Goal: Task Accomplishment & Management: Manage account settings

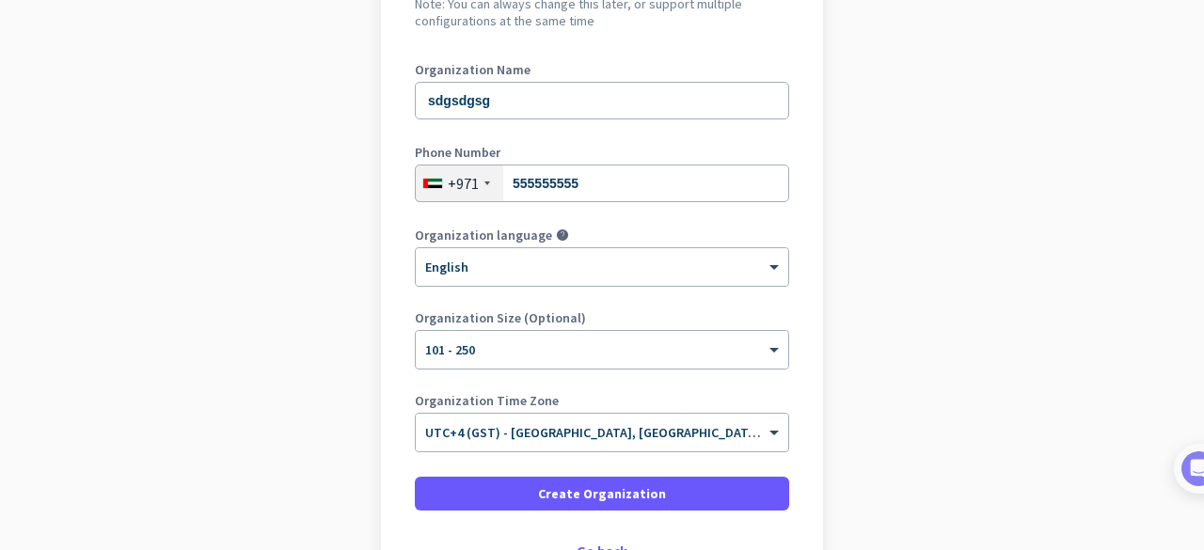
scroll to position [282, 0]
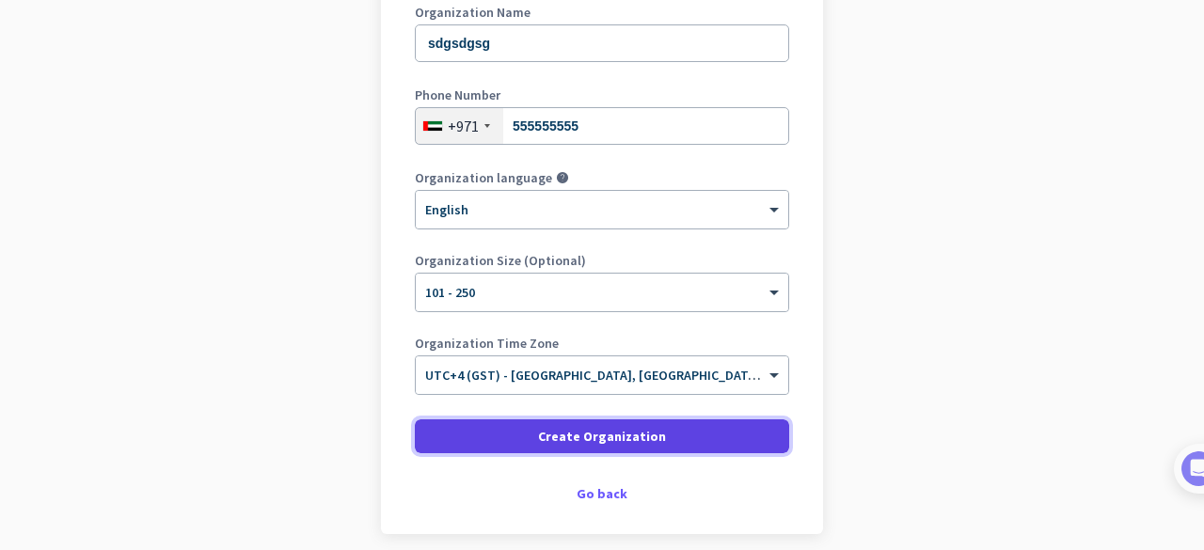
click at [619, 431] on span "Create Organization" at bounding box center [602, 436] width 128 height 19
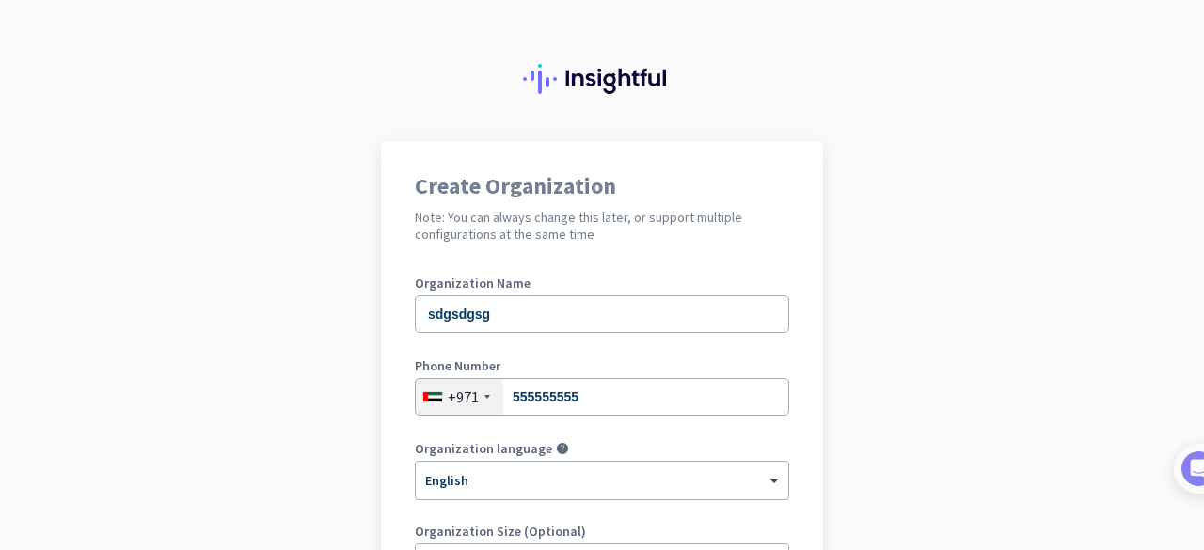
scroll to position [0, 0]
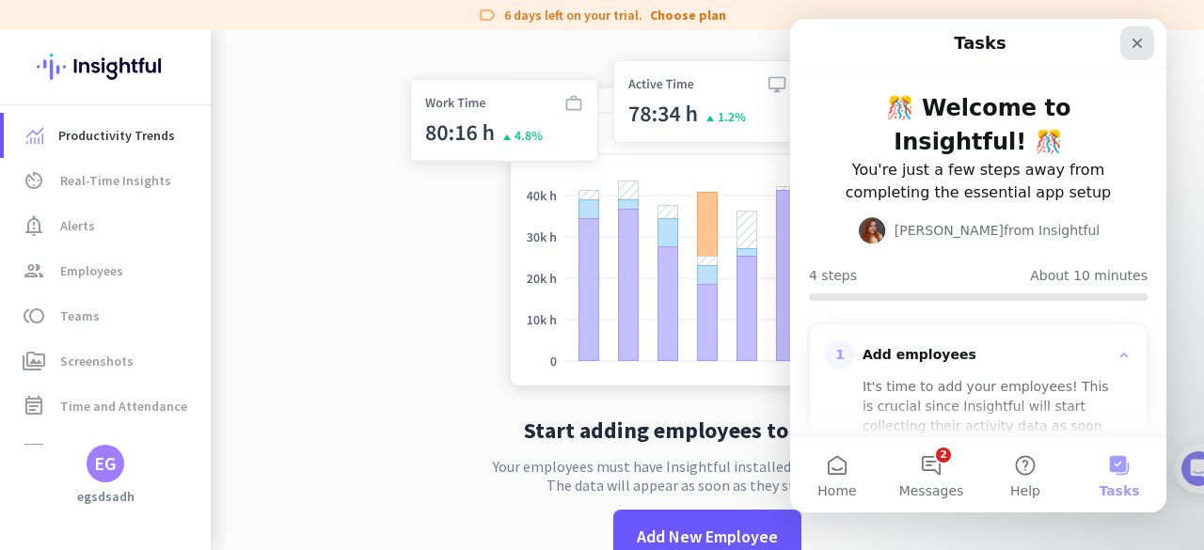
click at [1138, 46] on icon "Close" at bounding box center [1137, 43] width 15 height 15
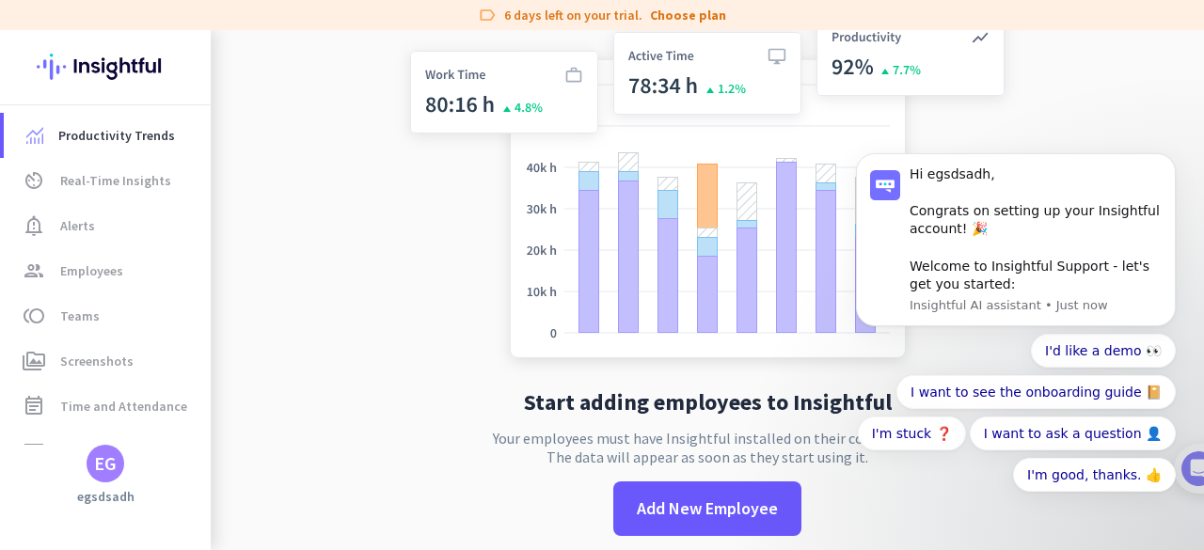
scroll to position [43, 0]
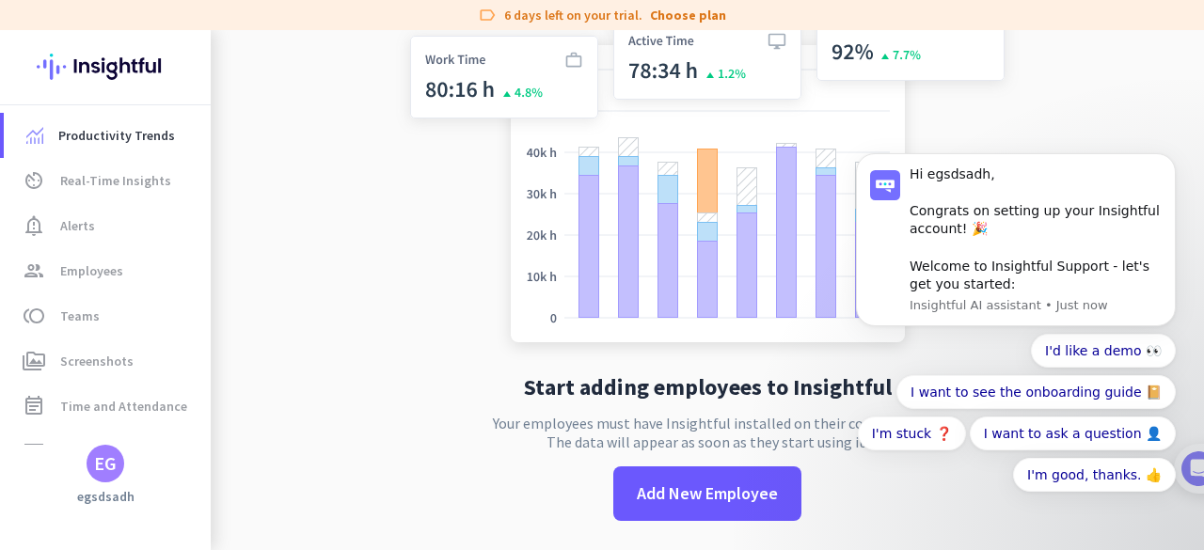
click at [303, 293] on app-no-employees "Start adding employees to Insightful Your employees must have Insightful instal…" at bounding box center [708, 269] width 994 height 565
click at [147, 140] on span "Productivity Trends" at bounding box center [116, 135] width 117 height 23
click at [1116, 108] on body "Hi egsdsadh, Congrats on setting up your Insightful account! 🎉 Welcome to Insig…" at bounding box center [1015, 256] width 361 height 553
drag, startPoint x: 359, startPoint y: 246, endPoint x: 247, endPoint y: 213, distance: 117.6
click at [358, 246] on app-no-employees "Start adding employees to Insightful Your employees must have Insightful instal…" at bounding box center [708, 269] width 994 height 565
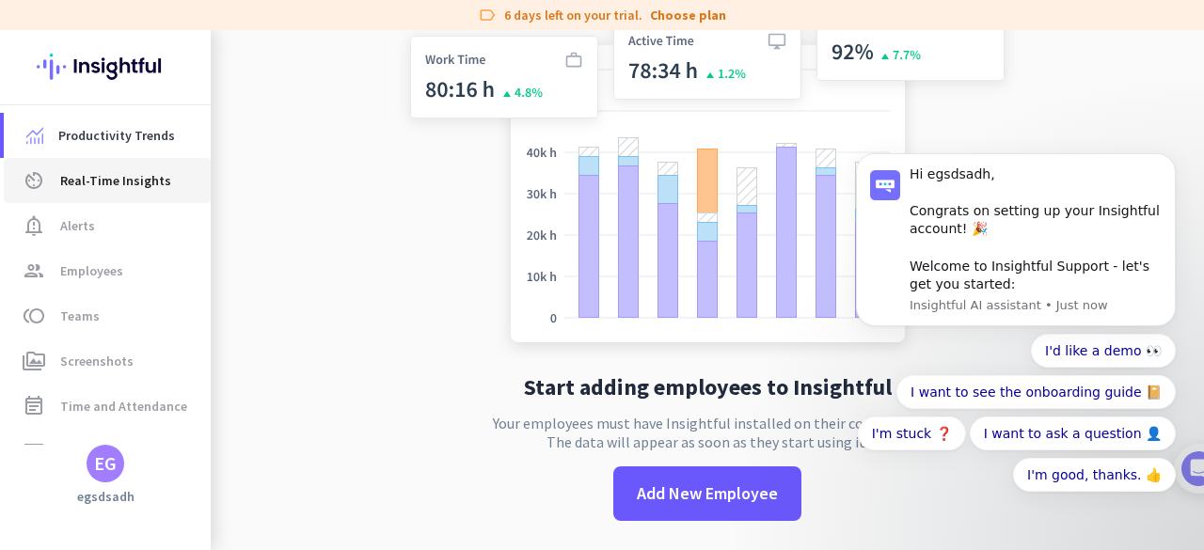
click at [109, 192] on link "av_timer Real-Time Insights" at bounding box center [107, 180] width 207 height 45
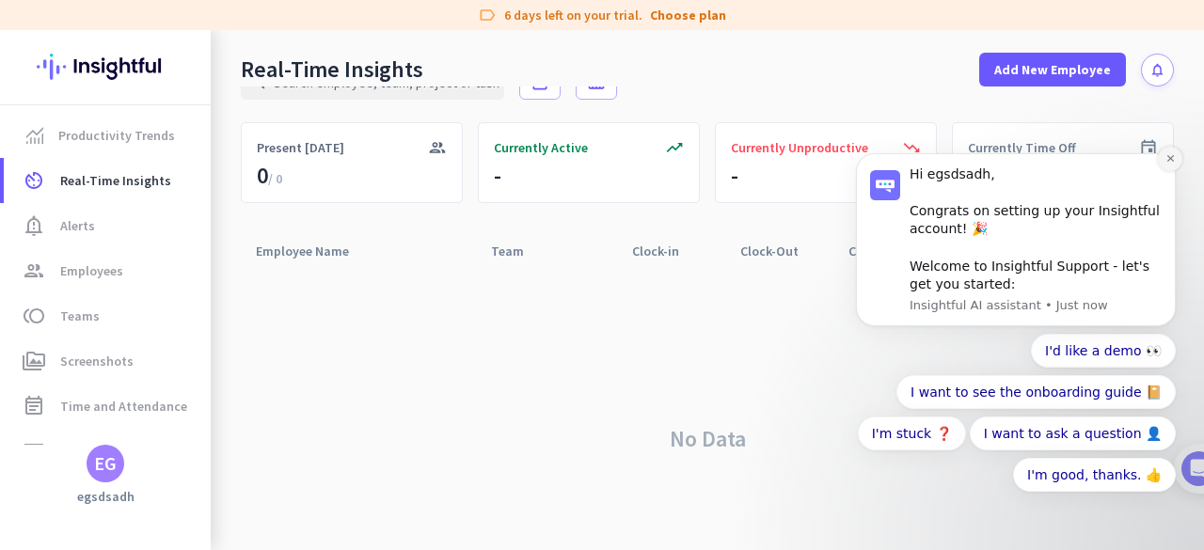
click at [1171, 160] on icon "Dismiss notification" at bounding box center [1170, 158] width 7 height 7
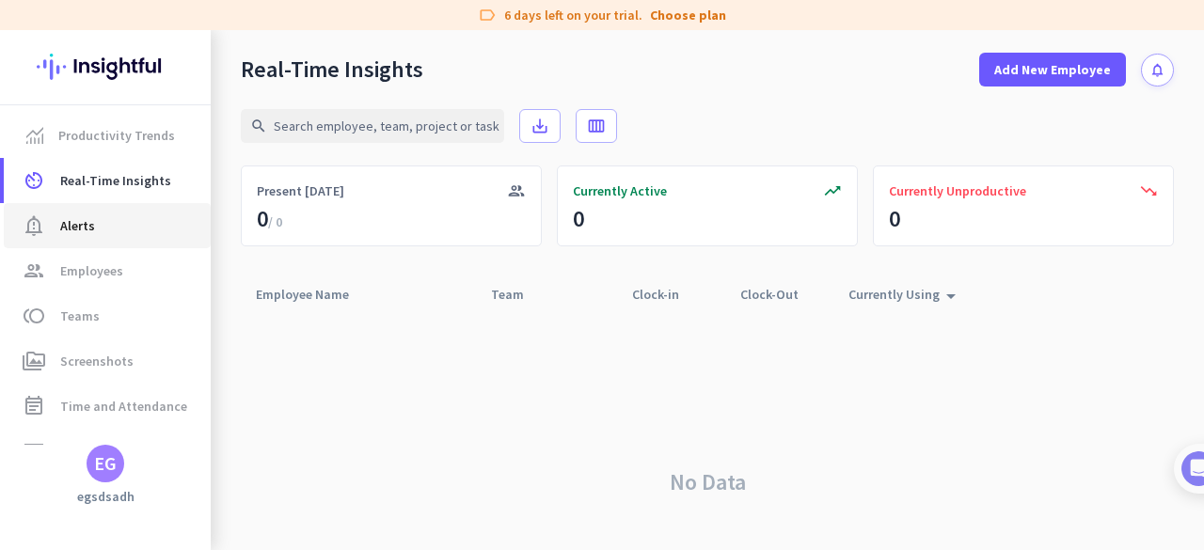
click at [70, 219] on span "Alerts" at bounding box center [77, 226] width 35 height 23
click at [72, 232] on span "Alerts" at bounding box center [77, 226] width 35 height 23
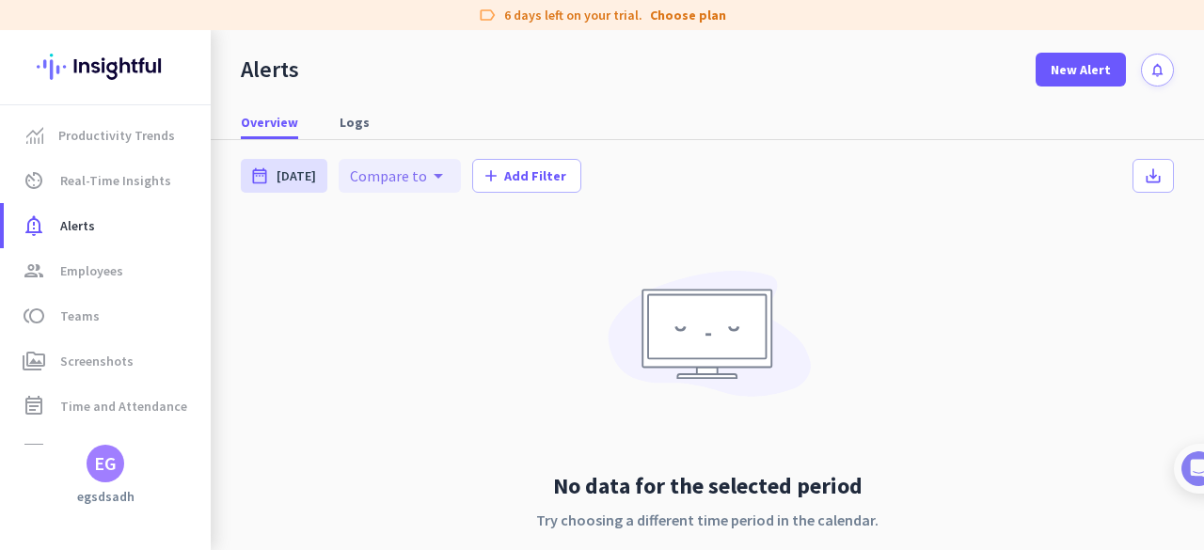
click at [427, 180] on icon "arrow_drop_down" at bounding box center [438, 176] width 23 height 23
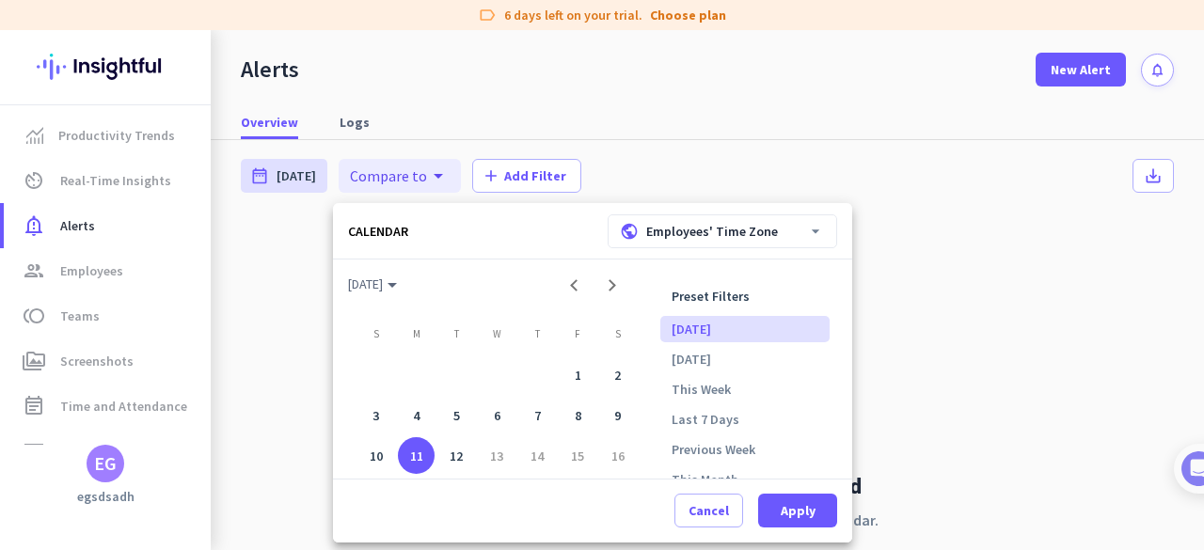
click at [731, 98] on div at bounding box center [602, 275] width 1204 height 550
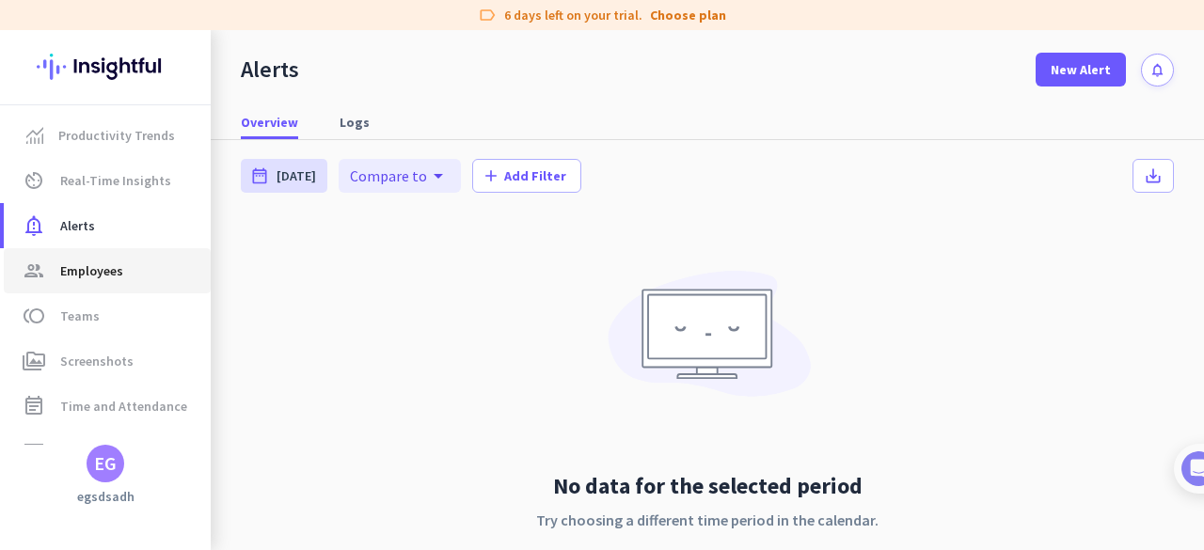
click at [92, 266] on span "Employees" at bounding box center [91, 271] width 63 height 23
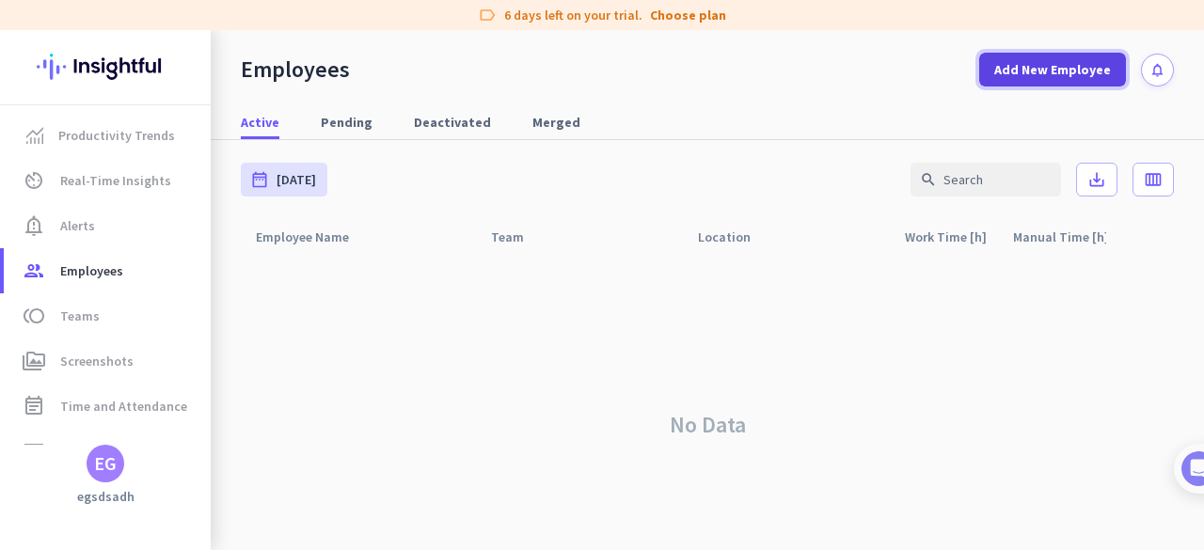
click at [1053, 69] on span "Add New Employee" at bounding box center [1052, 69] width 117 height 19
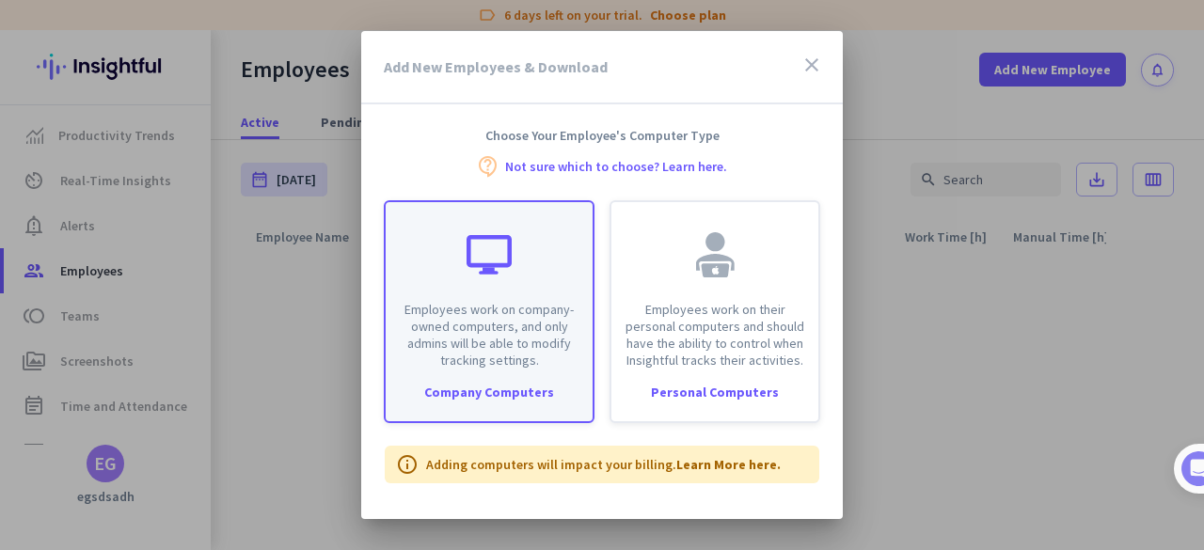
click at [508, 390] on div "Company Computers" at bounding box center [489, 392] width 207 height 13
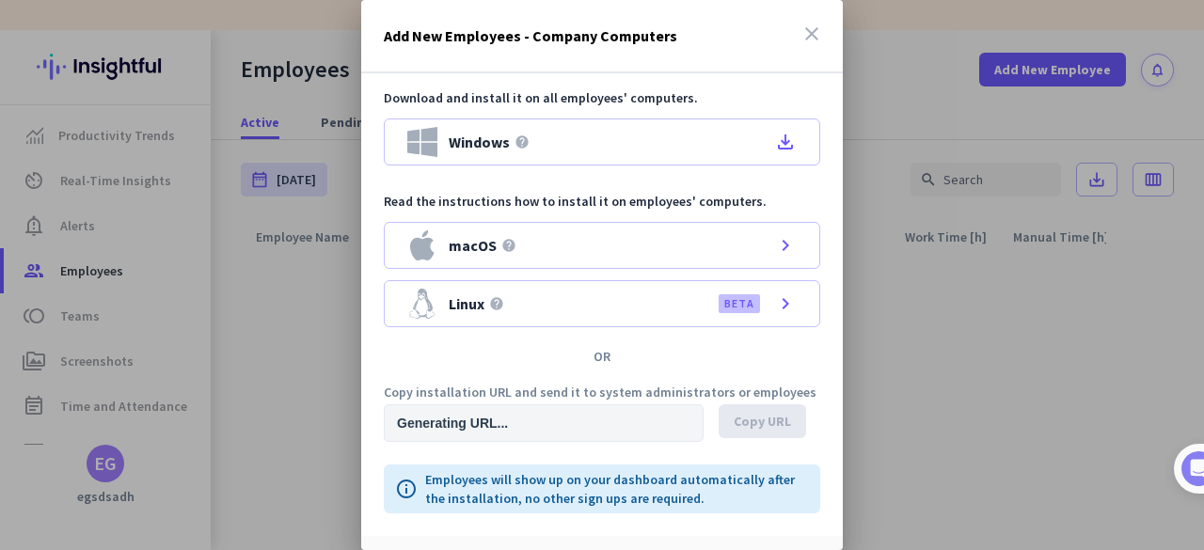
type input "[URL][DOMAIN_NAME]"
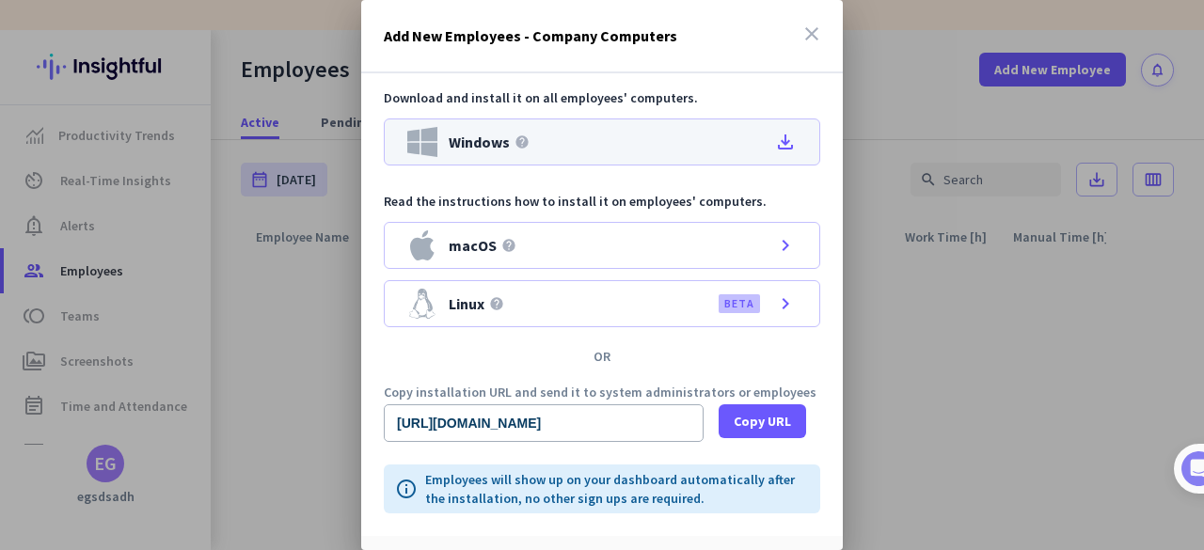
click at [774, 131] on icon "file_download" at bounding box center [785, 142] width 23 height 23
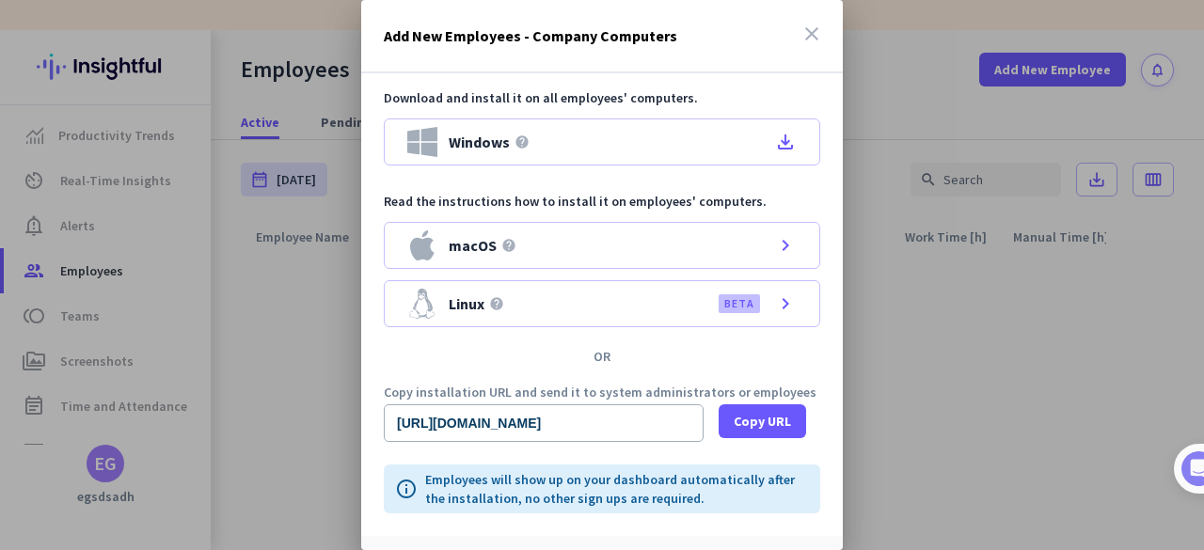
click at [801, 39] on icon "close" at bounding box center [812, 34] width 23 height 23
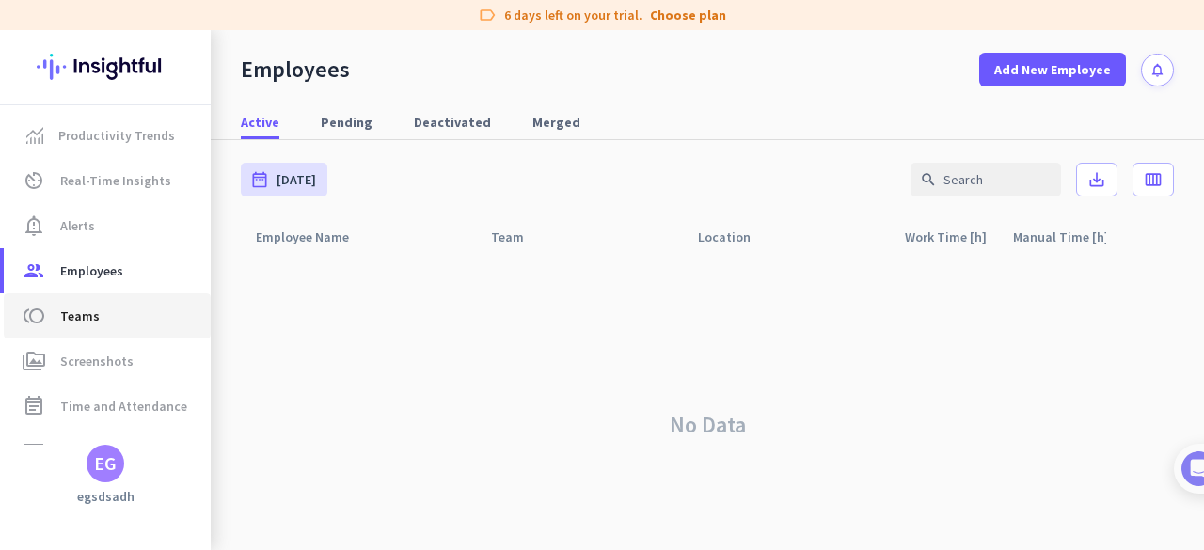
click at [80, 324] on span "Teams" at bounding box center [80, 316] width 40 height 23
click at [96, 358] on span "Screenshots" at bounding box center [96, 361] width 73 height 23
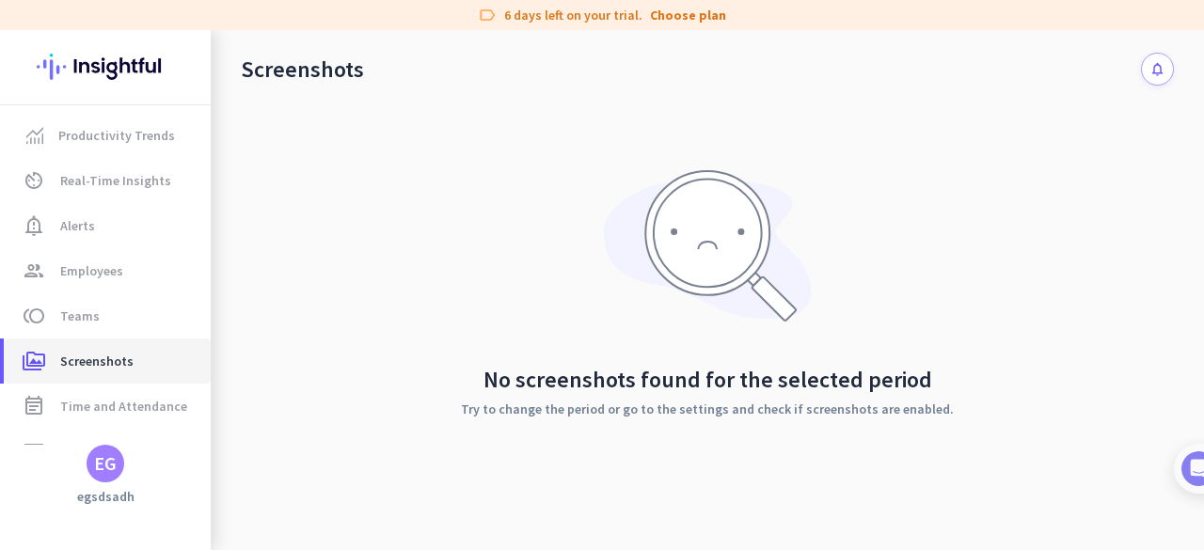
scroll to position [134, 0]
drag, startPoint x: 527, startPoint y: 409, endPoint x: 832, endPoint y: 409, distance: 304.8
click at [830, 409] on p "Try to change the period or go to the settings and check if screenshots are ena…" at bounding box center [707, 407] width 493 height 13
click at [1016, 421] on div "No screenshots found for the selected period Try to change the period or go to …" at bounding box center [707, 291] width 933 height 520
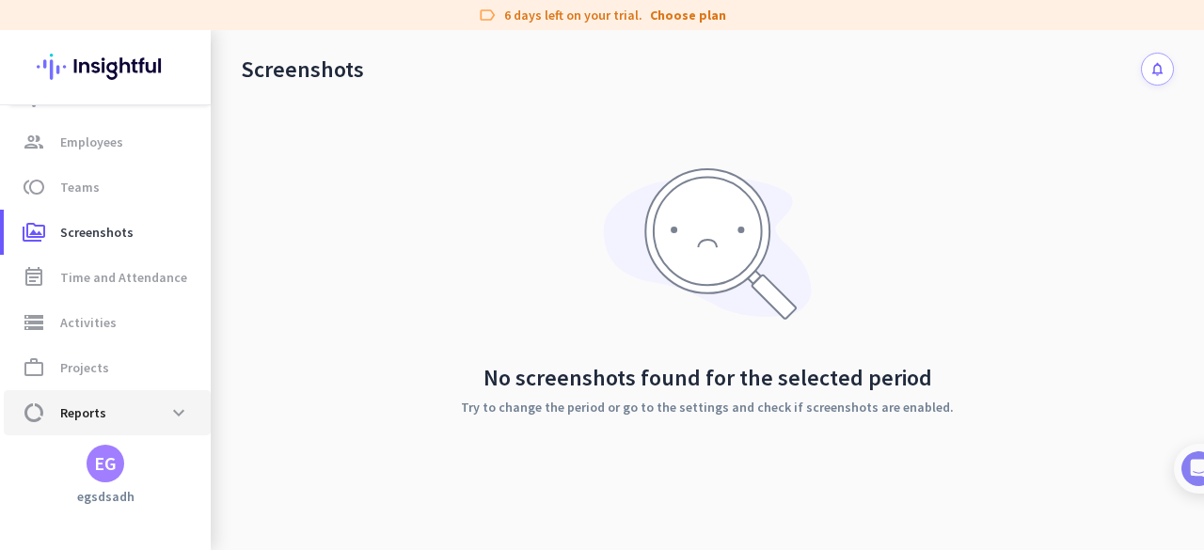
scroll to position [171, 0]
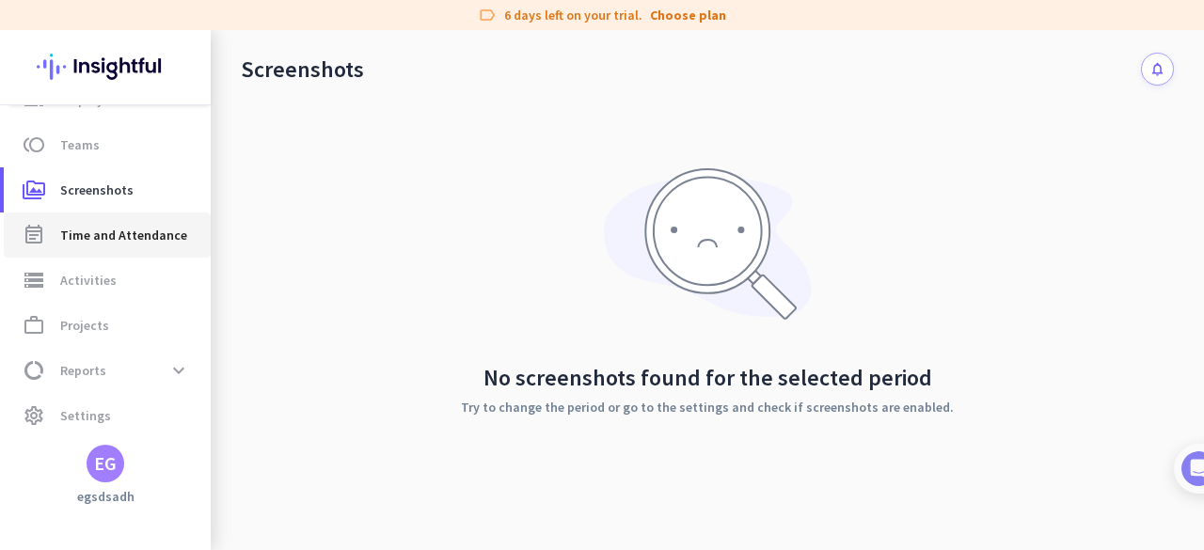
click at [144, 231] on span "Time and Attendance" at bounding box center [123, 235] width 127 height 23
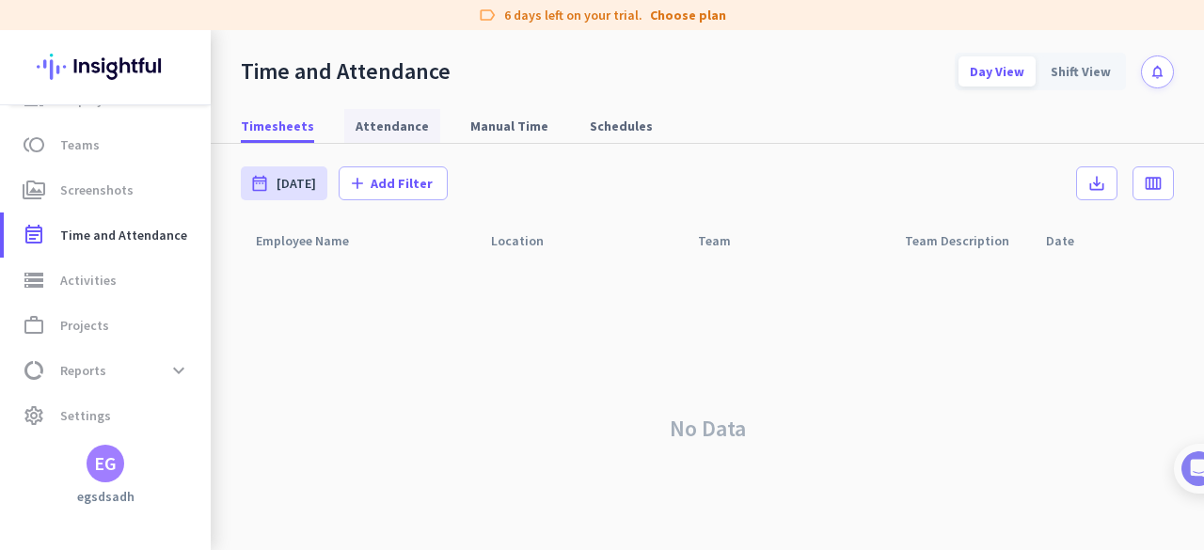
click at [381, 121] on span "Attendance" at bounding box center [392, 126] width 73 height 19
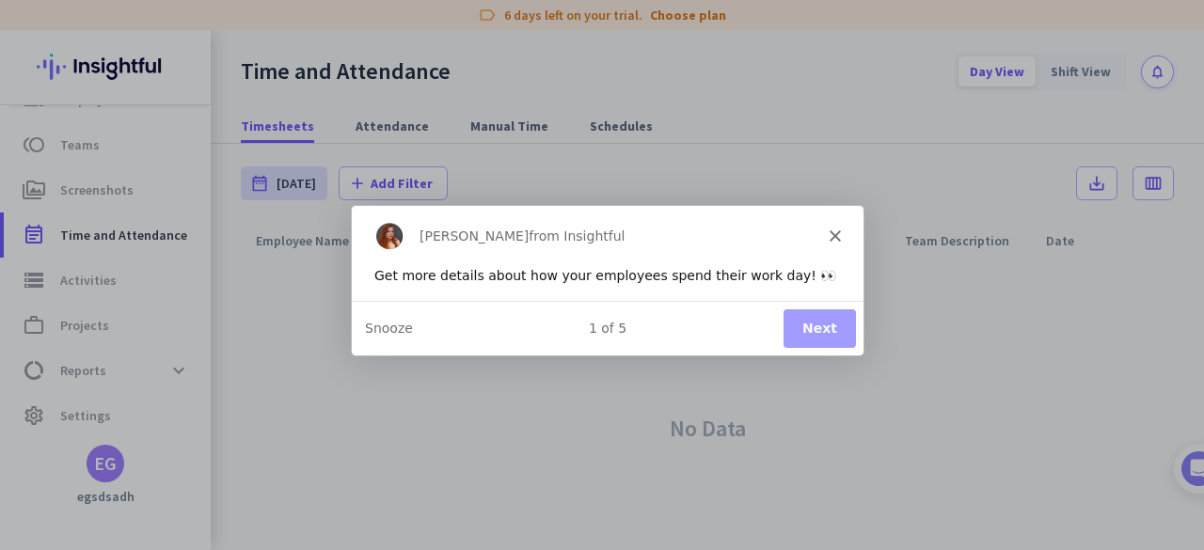
type input "[DATE] - [DATE]"
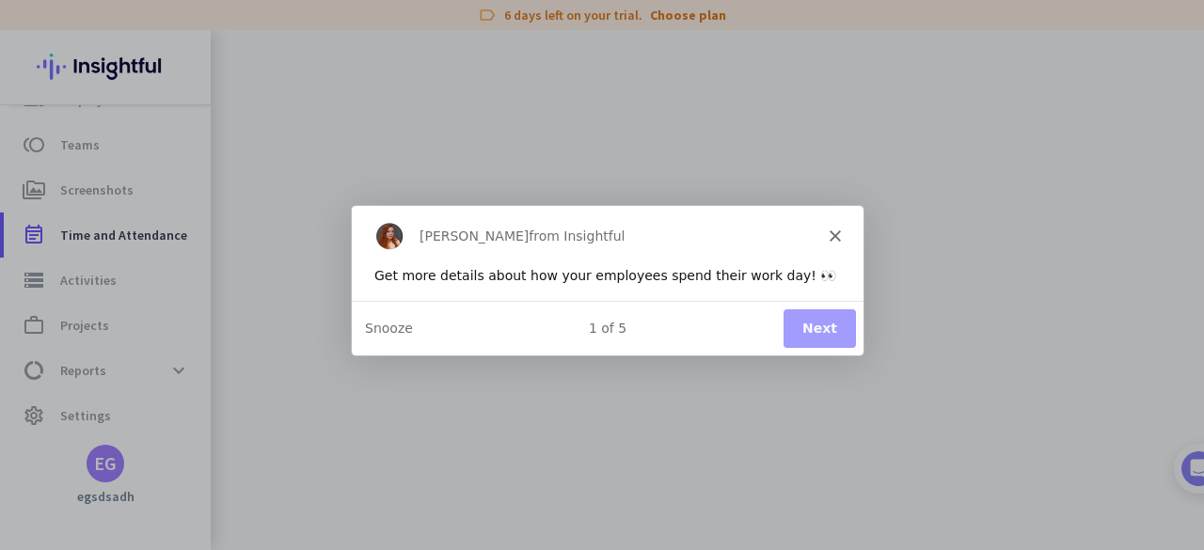
click at [843, 235] on div "[PERSON_NAME] from Insightful" at bounding box center [607, 235] width 512 height 60
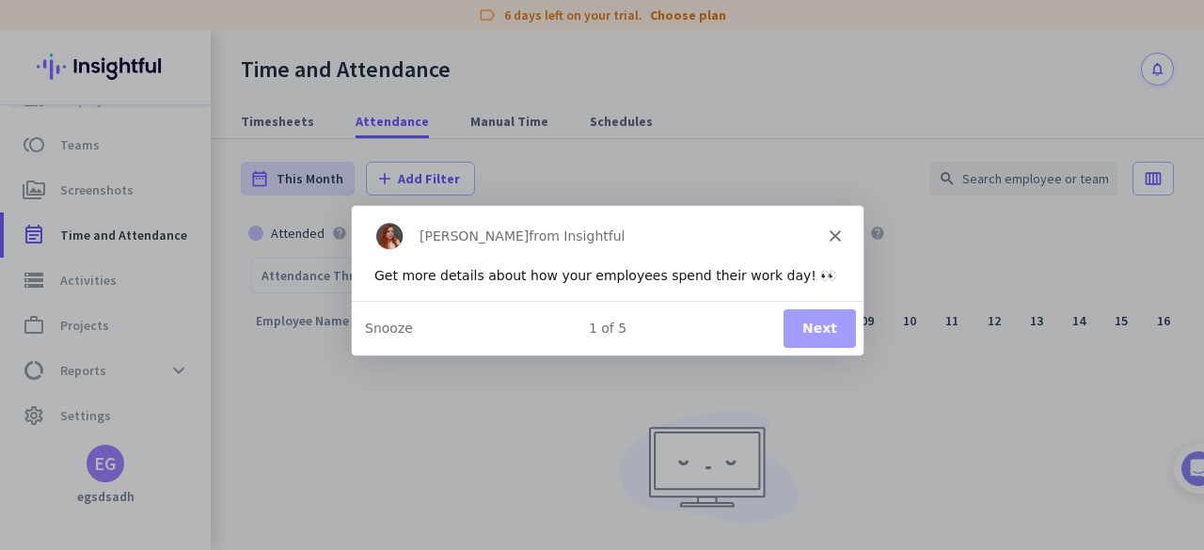
click at [829, 235] on icon "Close" at bounding box center [834, 235] width 11 height 11
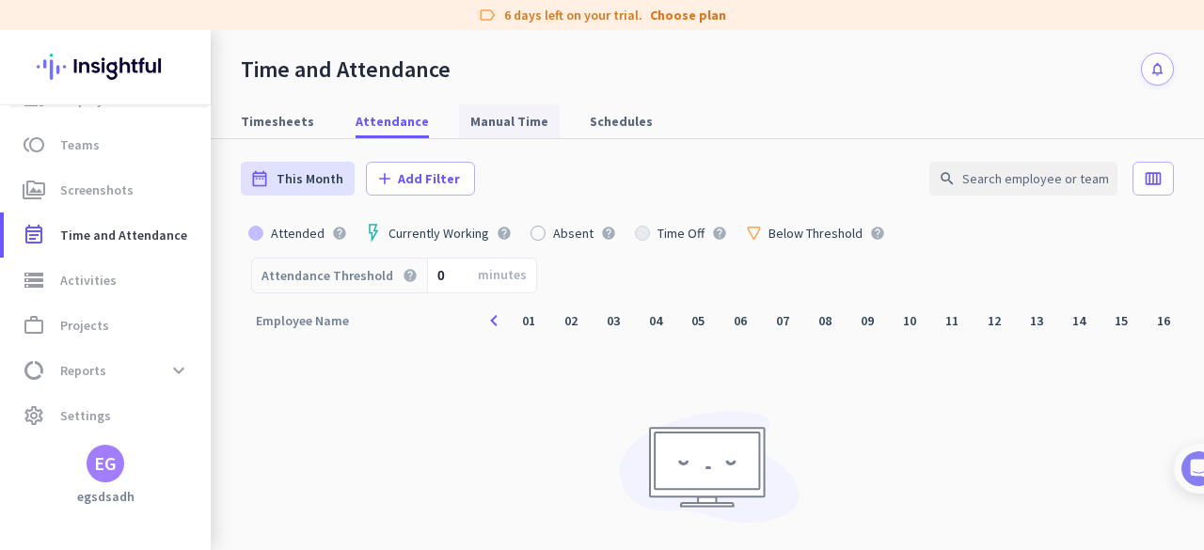
click at [470, 127] on span "Manual Time" at bounding box center [509, 121] width 78 height 19
type input "[DATE] - [DATE]"
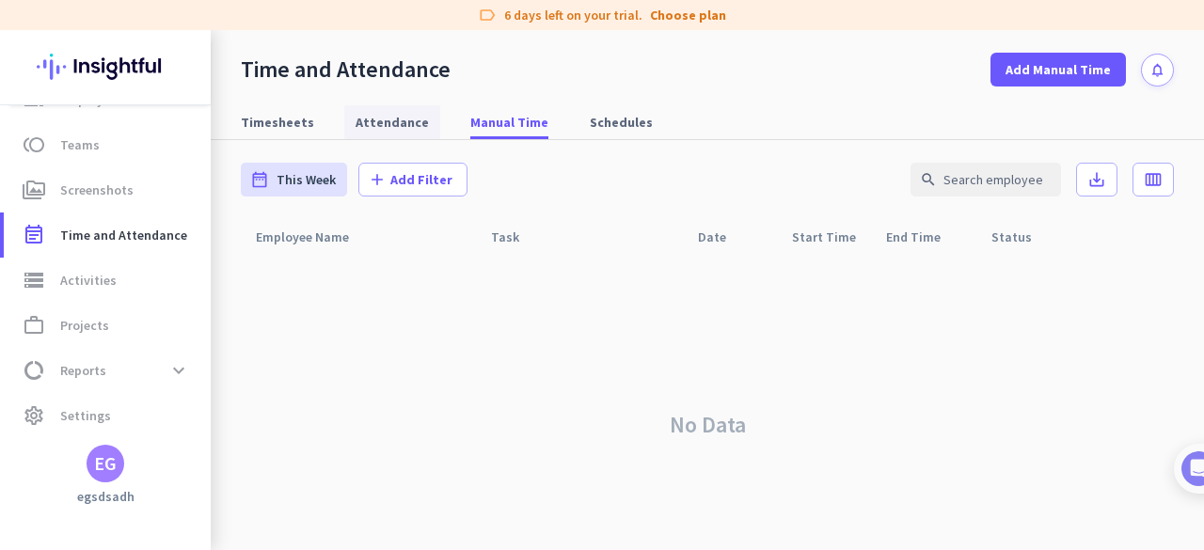
click at [387, 129] on span "Attendance" at bounding box center [392, 122] width 73 height 19
type input "[DATE] - [DATE]"
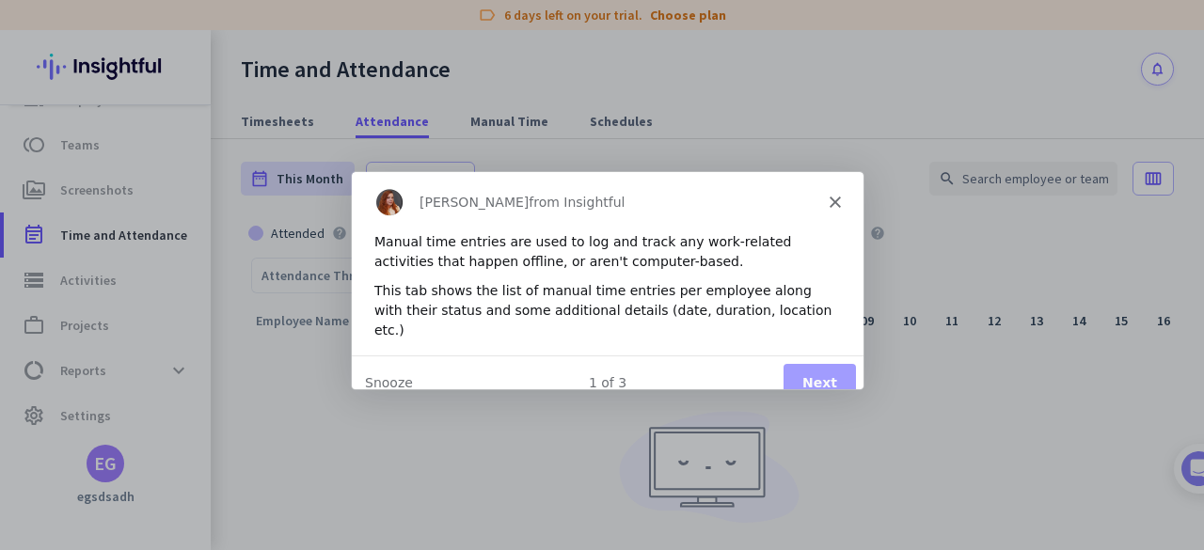
click at [835, 195] on icon "Close" at bounding box center [834, 200] width 11 height 11
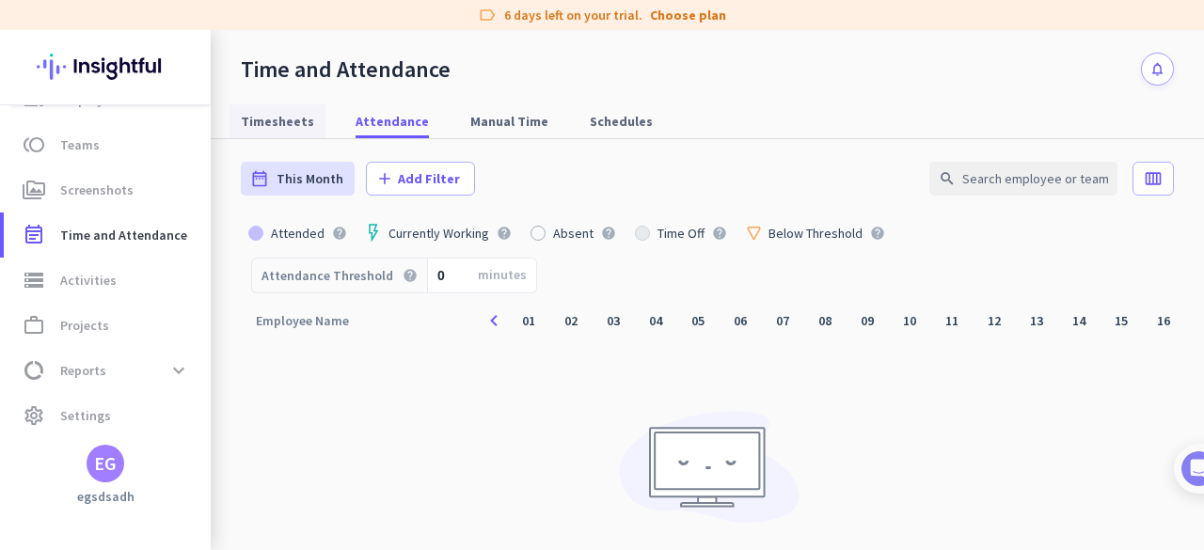
click at [295, 121] on span "Timesheets" at bounding box center [277, 121] width 73 height 19
type input "[DATE] - [DATE]"
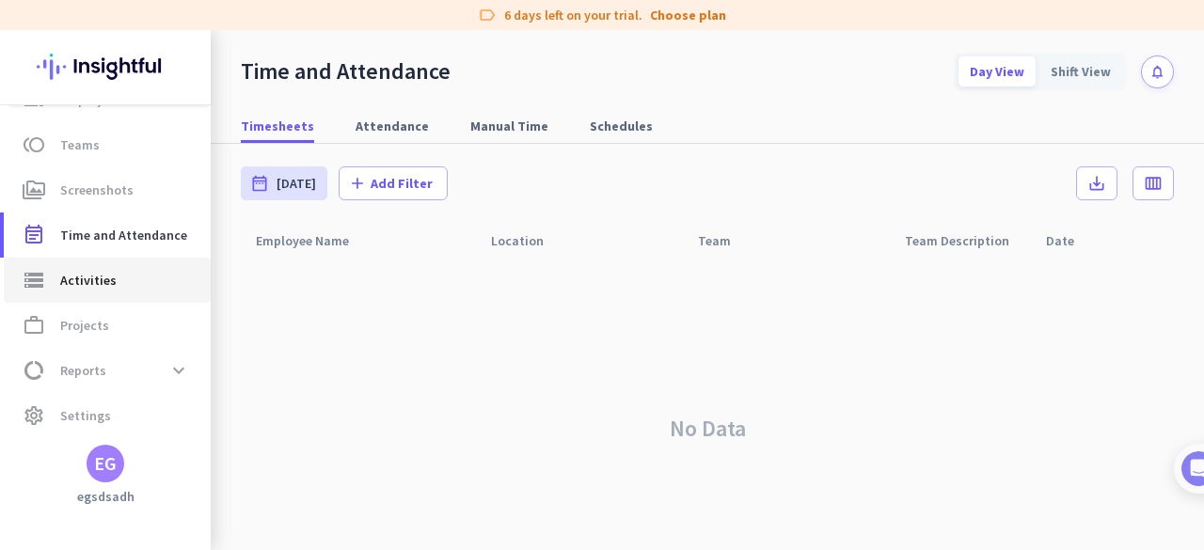
click at [117, 287] on span "storage Activities" at bounding box center [107, 280] width 177 height 23
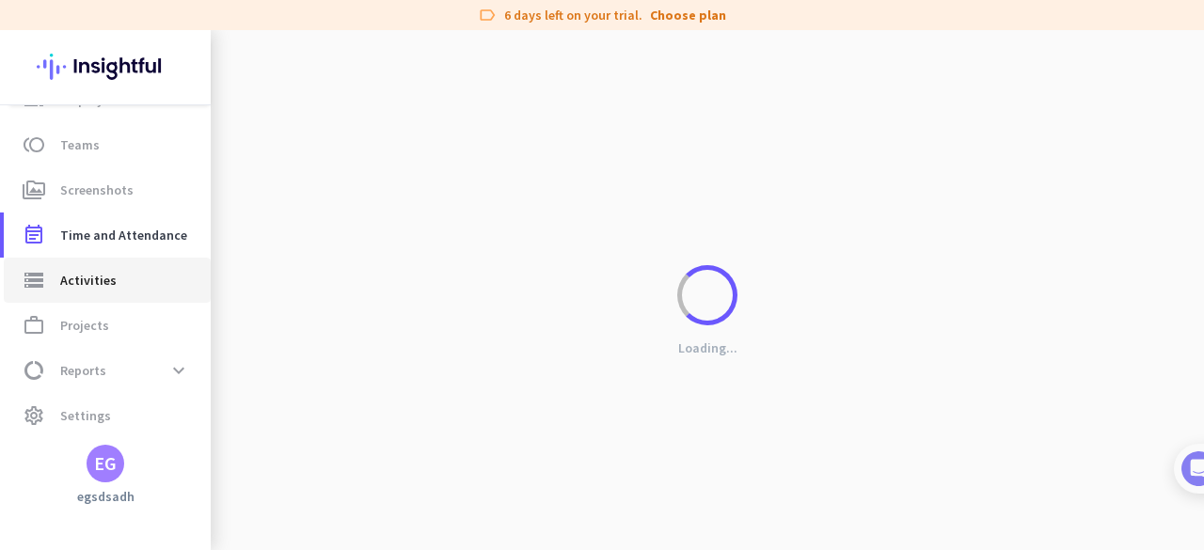
type input "[DATE]"
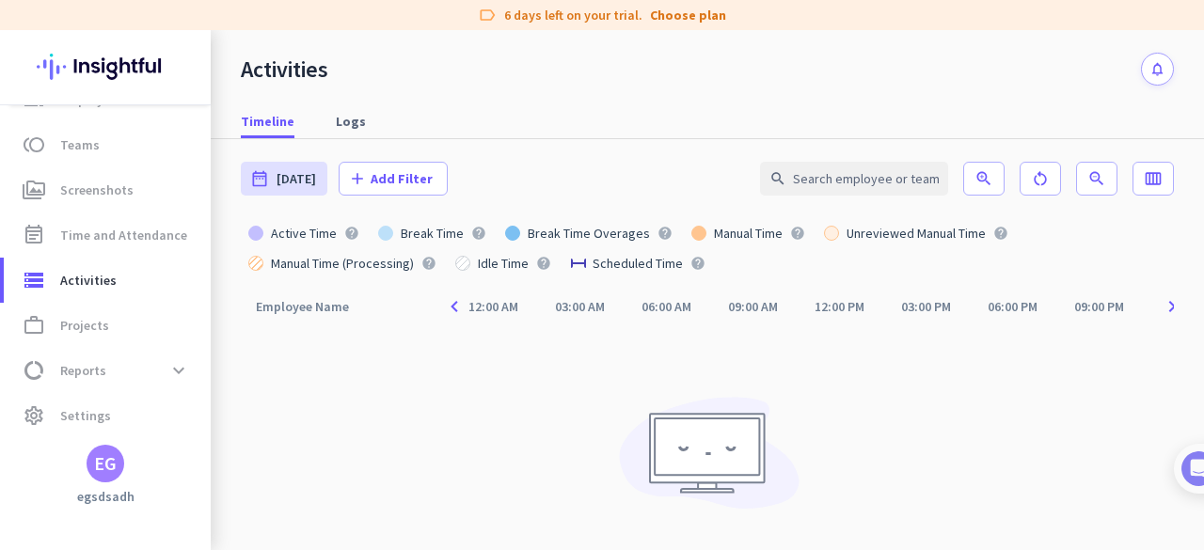
click at [450, 234] on div "Break Time" at bounding box center [432, 233] width 78 height 13
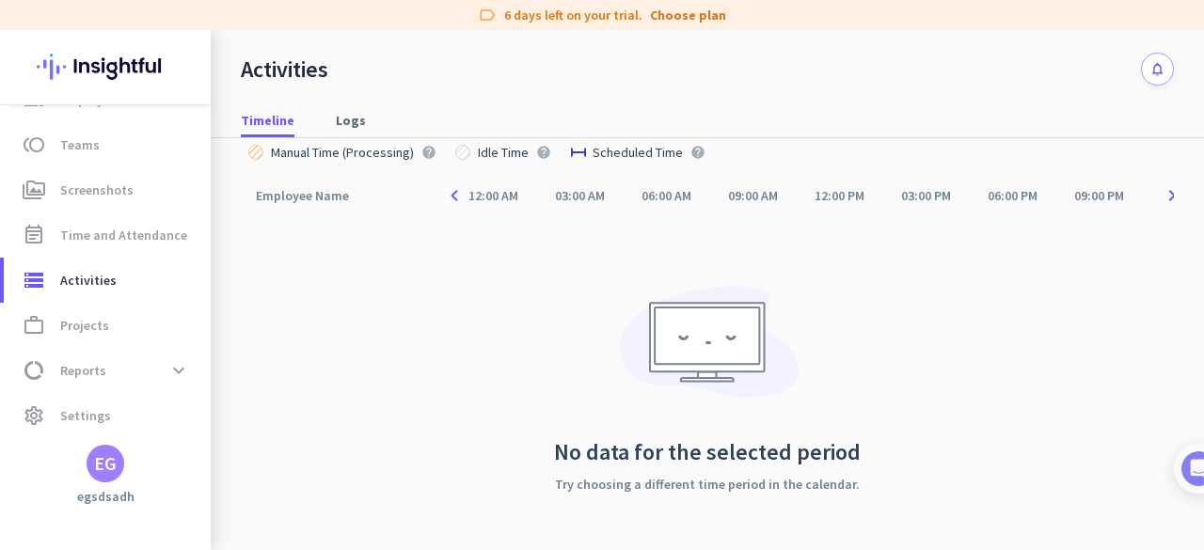
scroll to position [113, 0]
click at [87, 320] on span "Projects" at bounding box center [84, 325] width 49 height 23
type input "[DATE] - [DATE]"
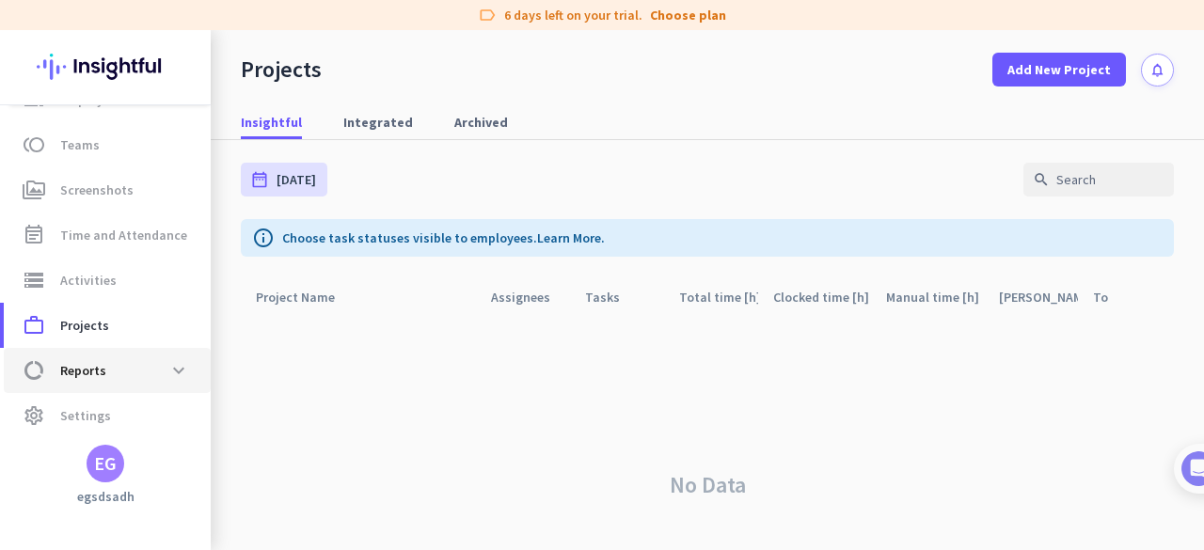
click at [147, 369] on span "data_usage Reports expand_more" at bounding box center [107, 371] width 177 height 34
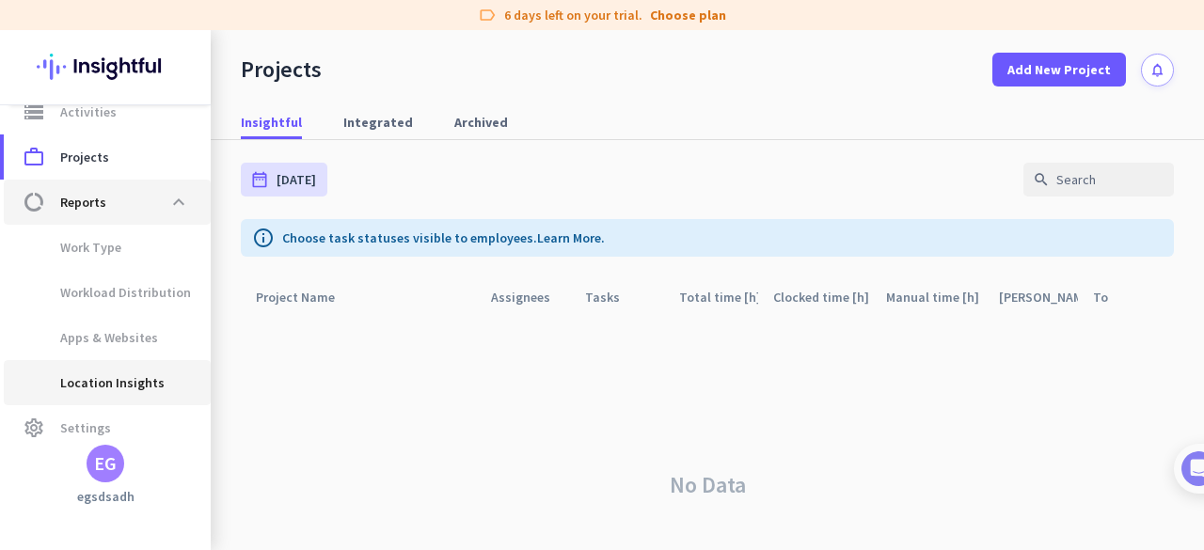
scroll to position [352, 0]
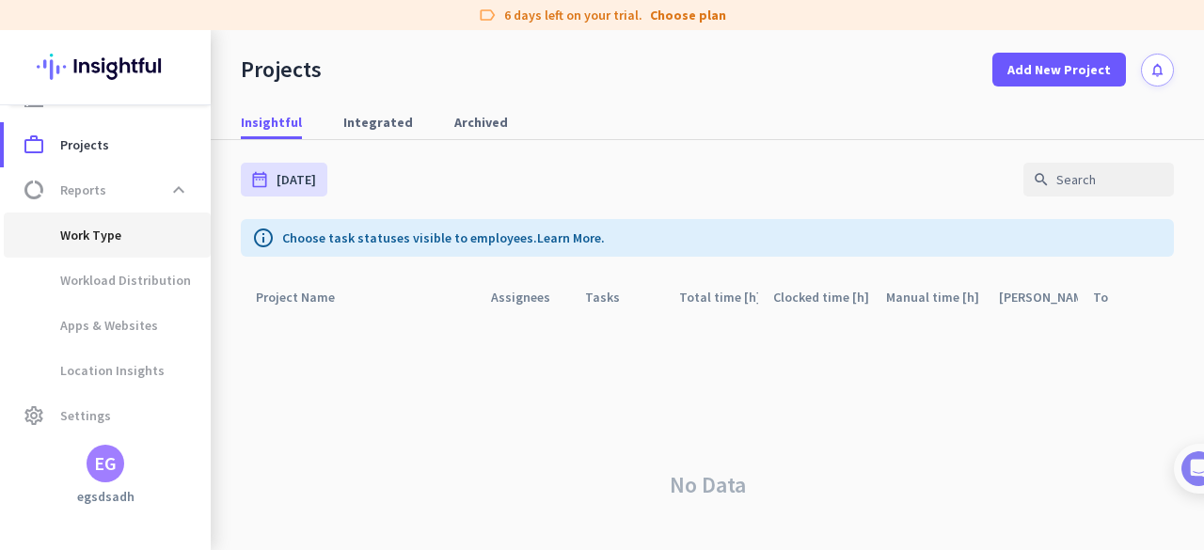
click at [101, 234] on span "Work Type" at bounding box center [70, 235] width 103 height 45
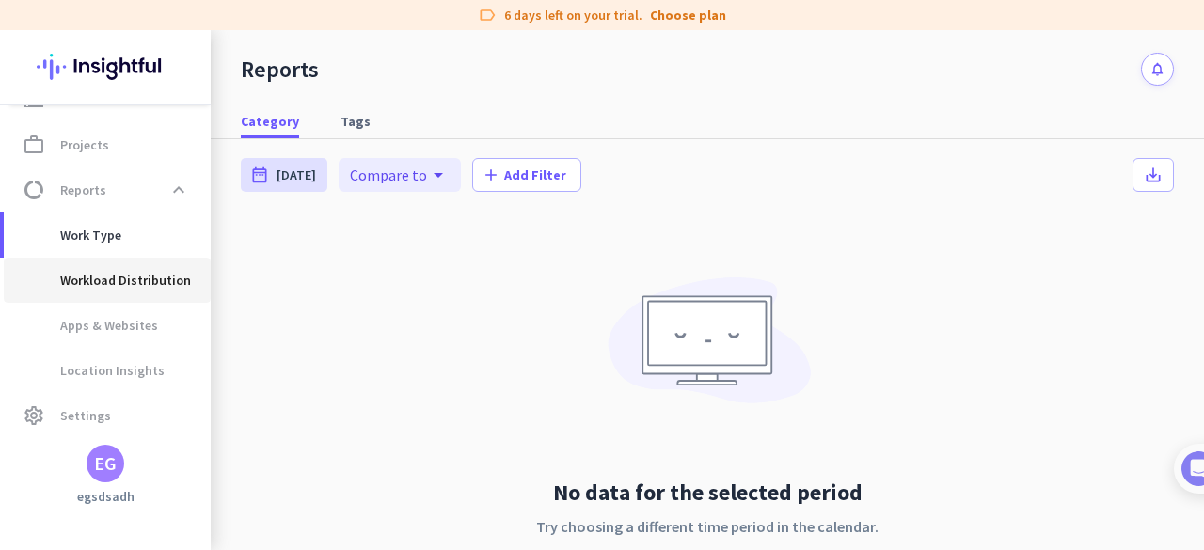
click at [129, 279] on span "Workload Distribution" at bounding box center [105, 280] width 172 height 45
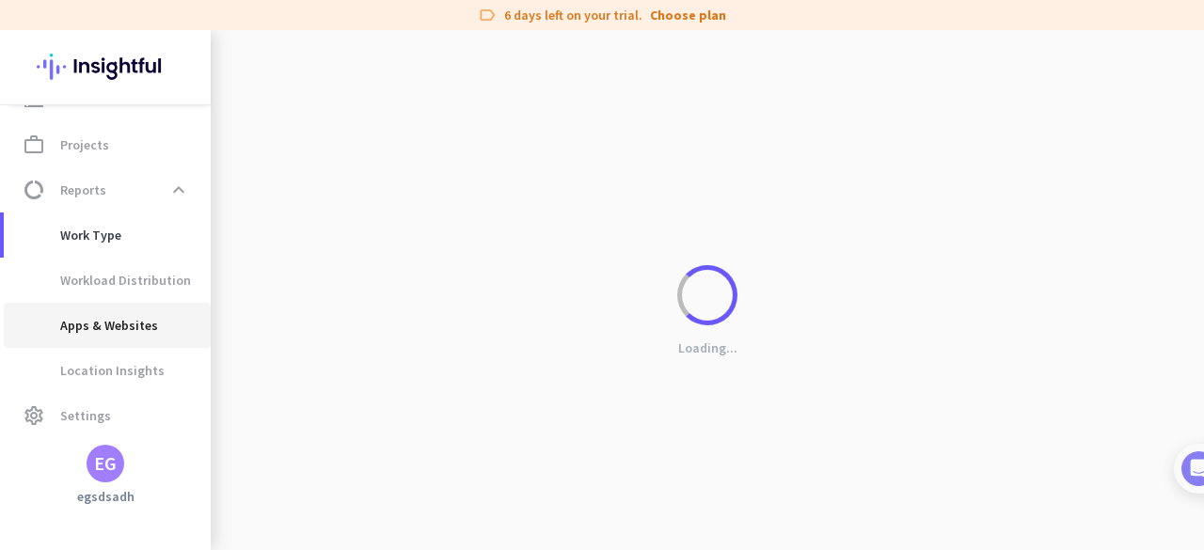
click at [128, 334] on span "Apps & Websites" at bounding box center [88, 325] width 139 height 45
click at [141, 378] on span "Location Insights" at bounding box center [92, 370] width 146 height 45
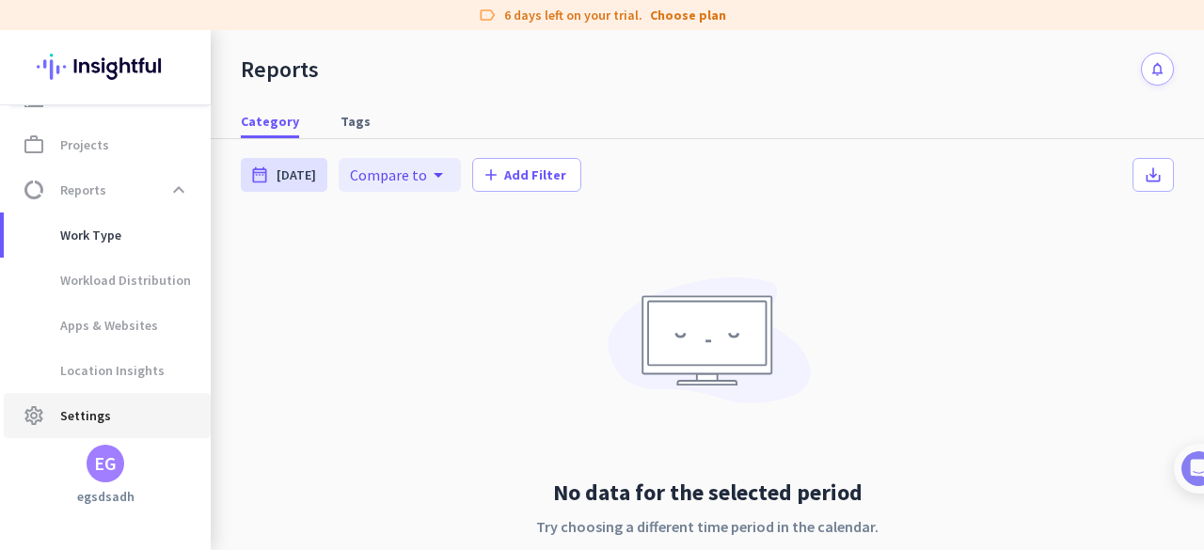
click at [122, 417] on span "settings Settings" at bounding box center [107, 416] width 177 height 23
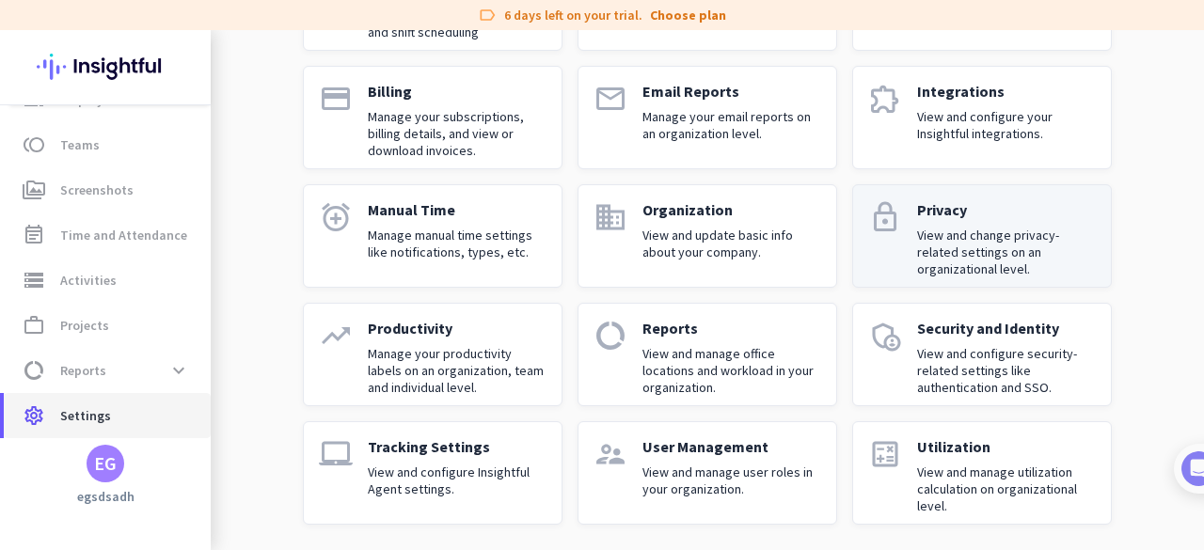
scroll to position [233, 0]
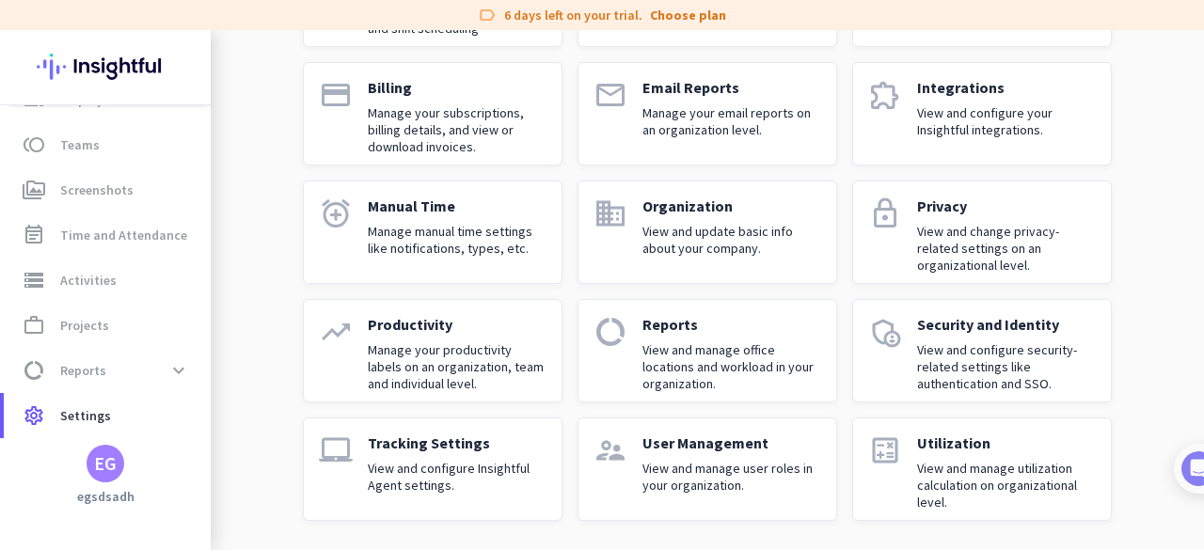
click at [954, 233] on p "View and change privacy-related settings on an organizational level." at bounding box center [1006, 248] width 179 height 51
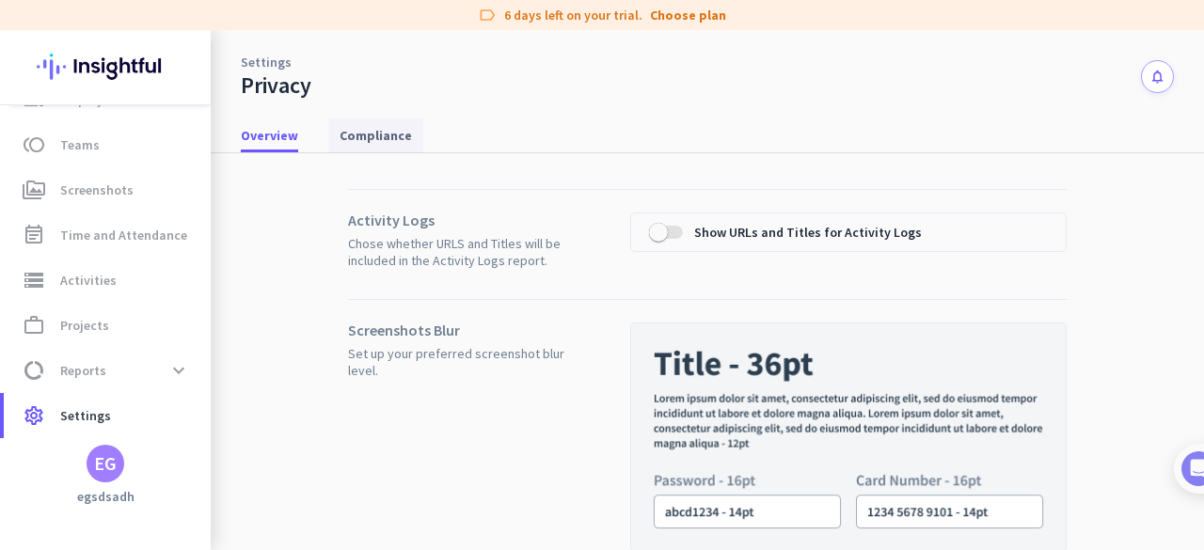
click at [352, 127] on span "Compliance" at bounding box center [376, 135] width 72 height 19
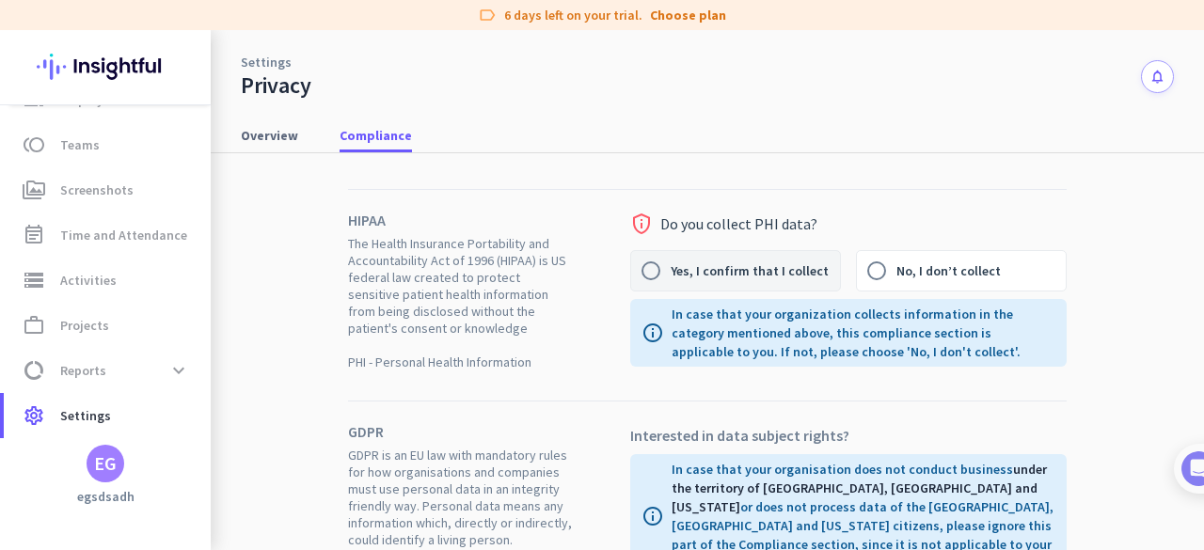
click at [708, 264] on label "Yes, I confirm that I collect" at bounding box center [755, 271] width 169 height 40
click at [671, 264] on input "Yes, I confirm that I collect" at bounding box center [651, 271] width 40 height 40
radio input "true"
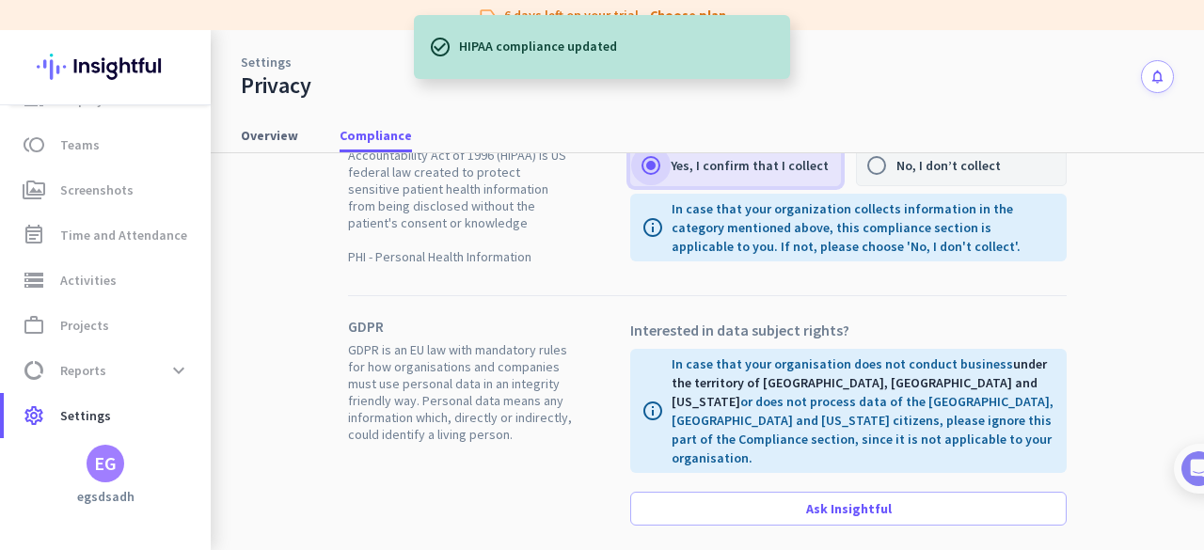
scroll to position [107, 0]
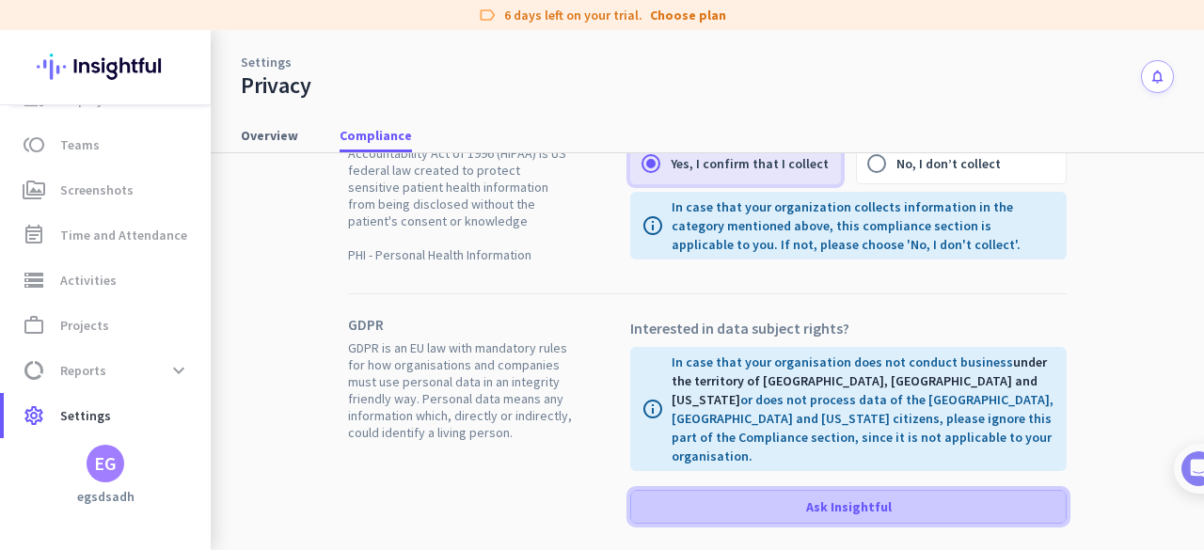
click at [822, 498] on span "Ask Insightful" at bounding box center [849, 507] width 86 height 19
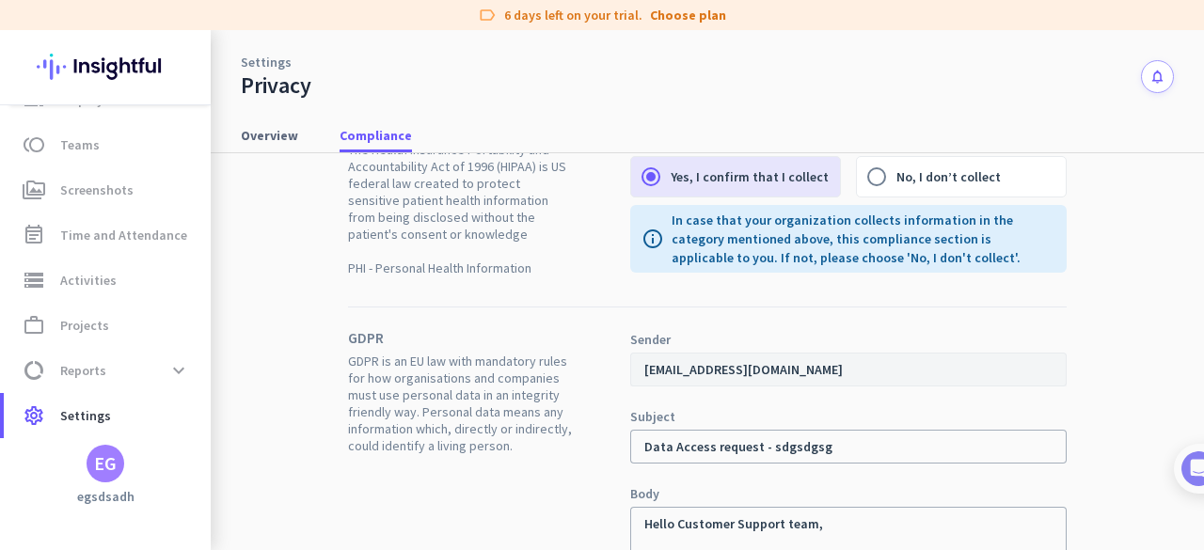
scroll to position [0, 0]
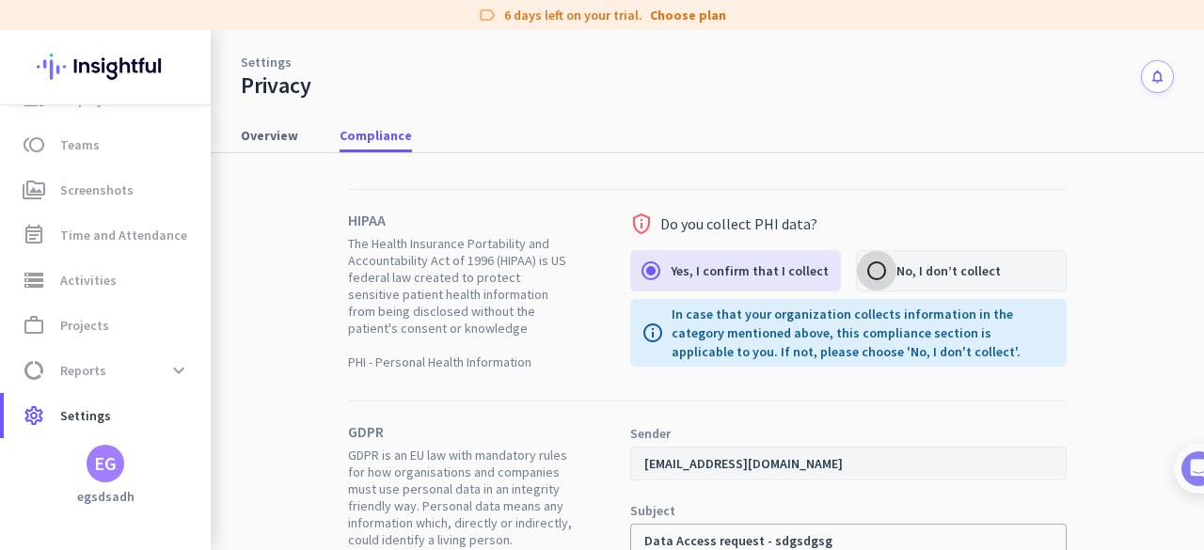
click at [876, 270] on input "No, I don’t collect" at bounding box center [877, 271] width 40 height 40
radio input "true"
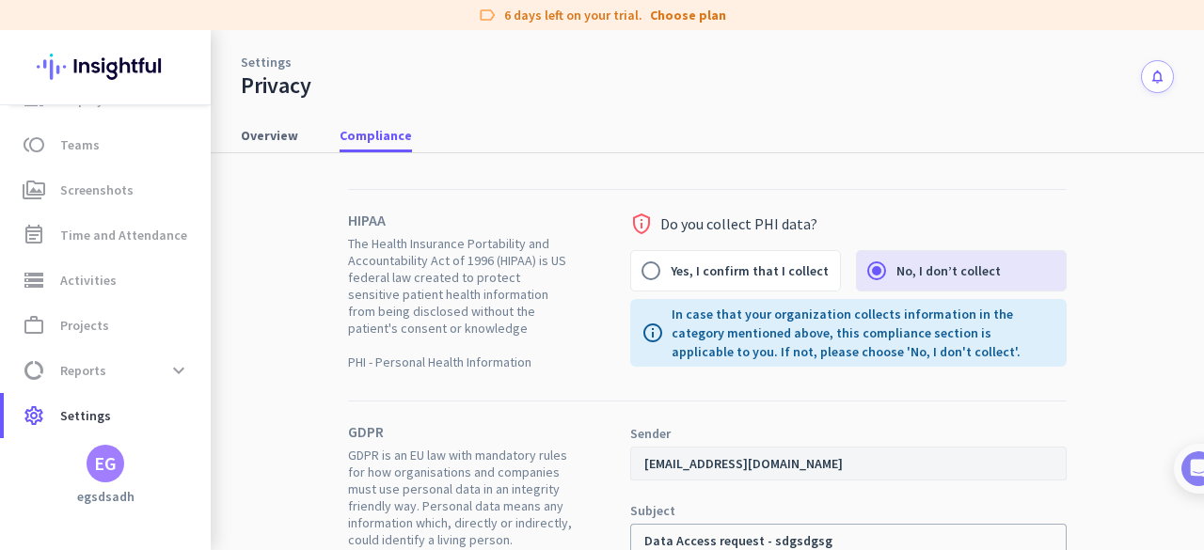
drag, startPoint x: 408, startPoint y: 272, endPoint x: 467, endPoint y: 271, distance: 58.3
click at [467, 271] on span "The Health Insurance Portability and Accountability Act of 1996 (HIPAA) is US f…" at bounding box center [461, 302] width 226 height 135
click at [469, 328] on span "The Health Insurance Portability and Accountability Act of 1996 (HIPAA) is US f…" at bounding box center [461, 302] width 226 height 135
click at [290, 139] on span "Overview" at bounding box center [269, 135] width 57 height 19
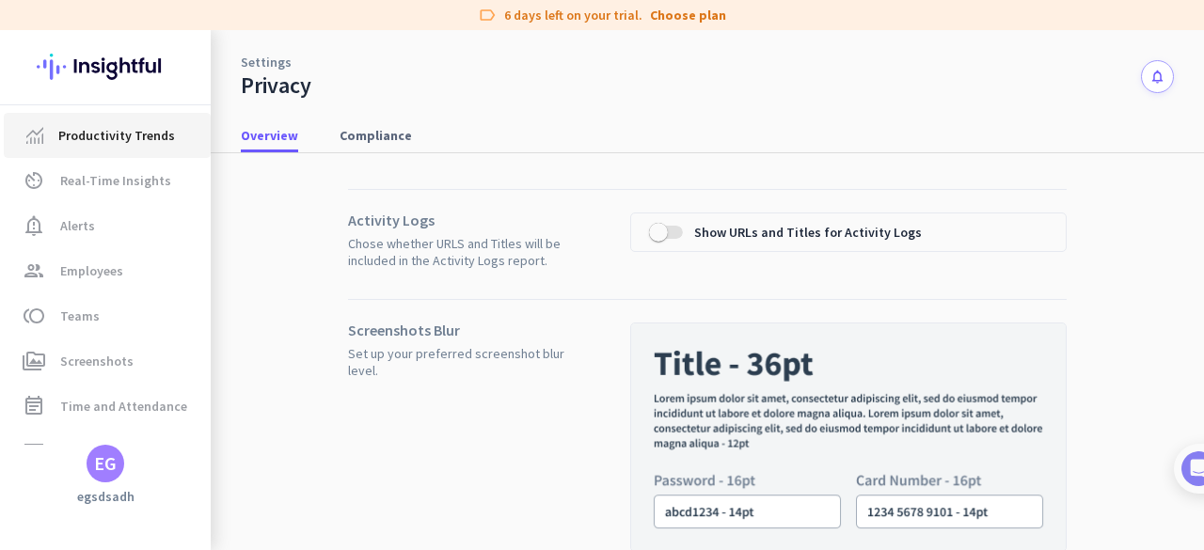
click at [139, 144] on span "Productivity Trends" at bounding box center [116, 135] width 117 height 23
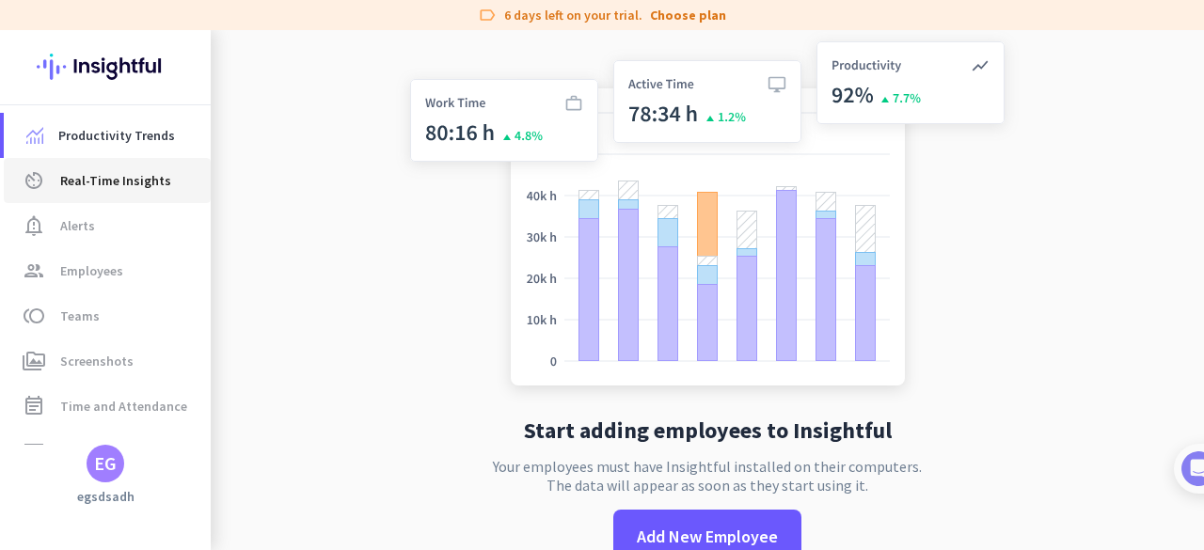
click at [130, 180] on span "Real-Time Insights" at bounding box center [115, 180] width 111 height 23
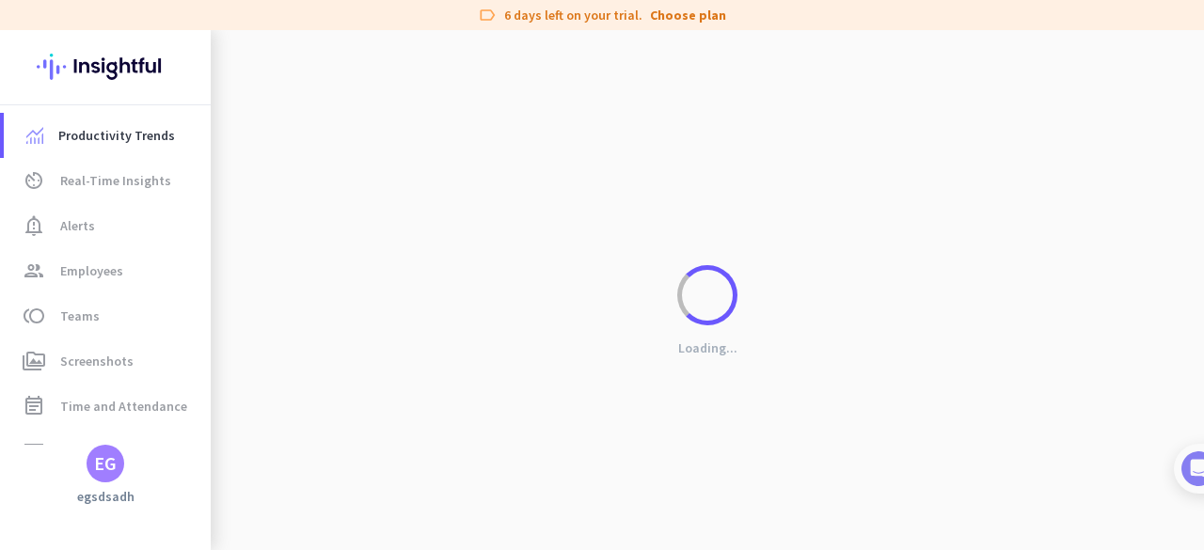
click at [801, 194] on div "Loading..." at bounding box center [708, 305] width 994 height 550
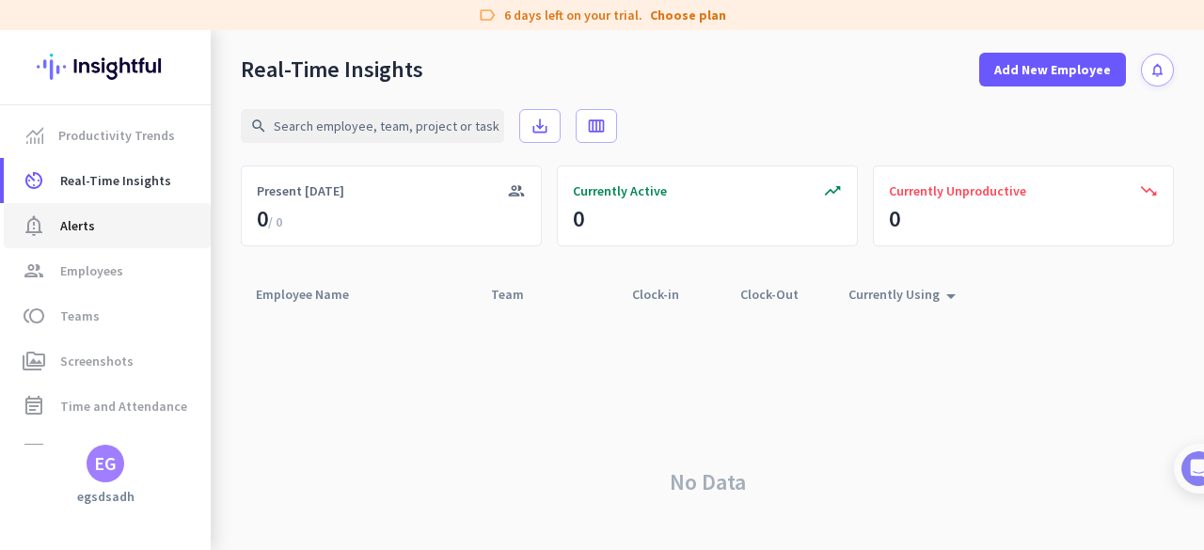
click at [103, 235] on span "notification_important Alerts" at bounding box center [107, 226] width 177 height 23
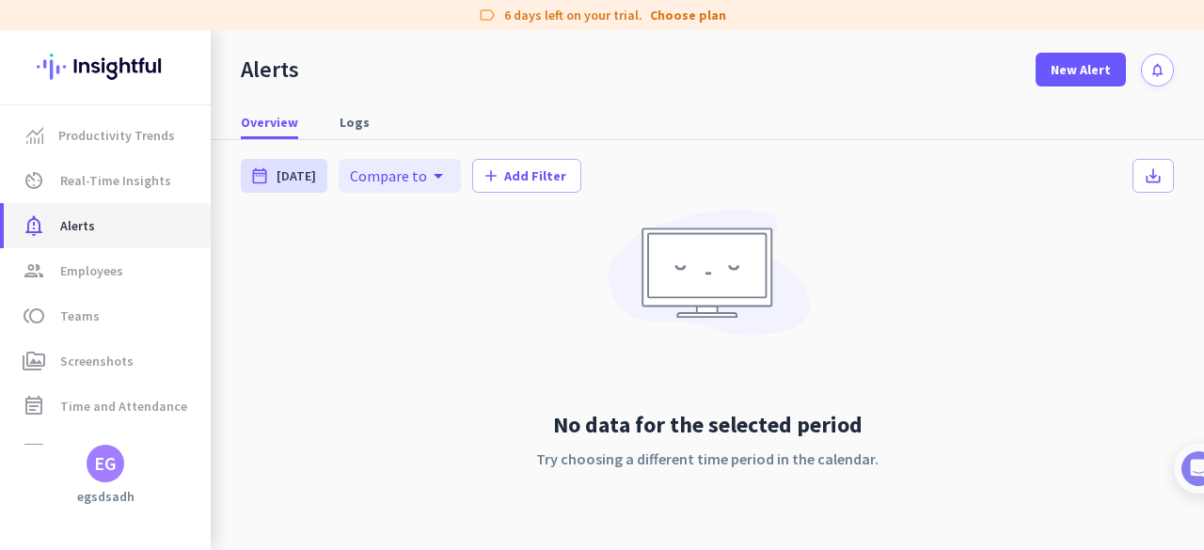
scroll to position [89, 0]
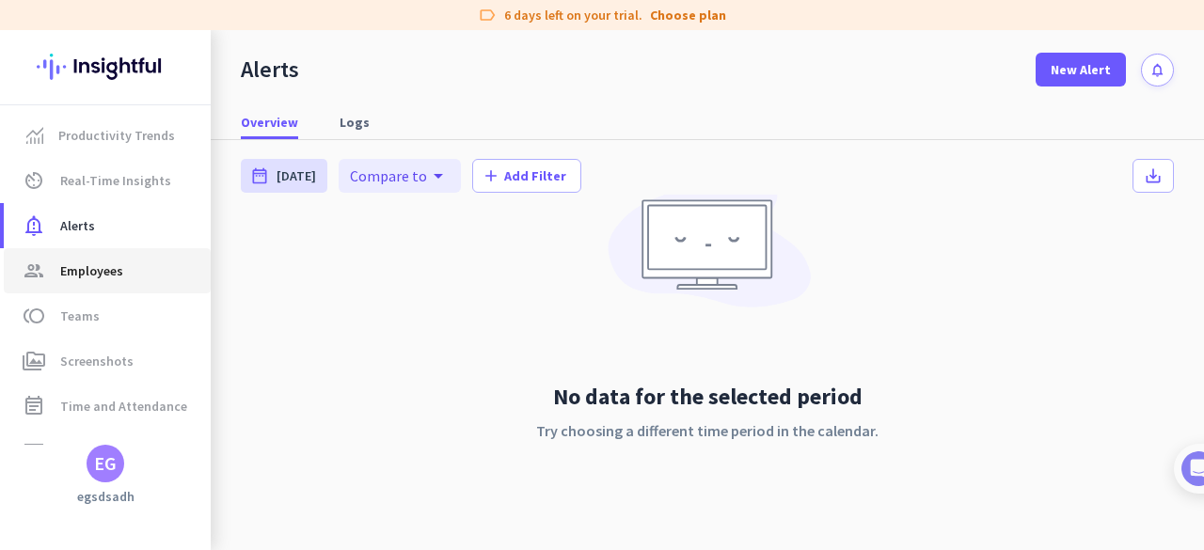
click at [90, 270] on span "Employees" at bounding box center [91, 271] width 63 height 23
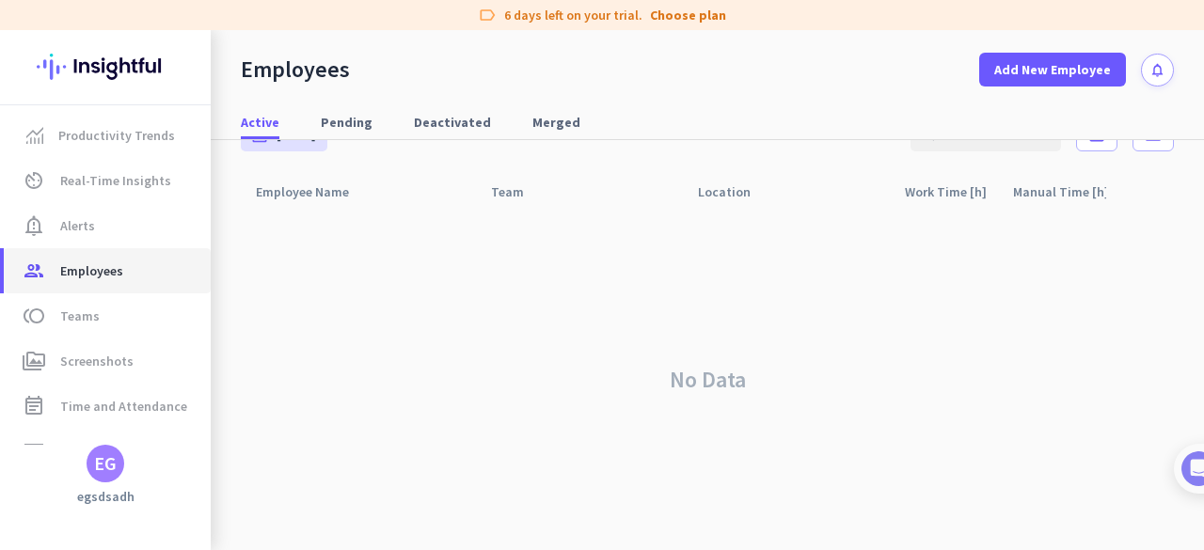
scroll to position [44, 0]
click at [341, 122] on span "Pending" at bounding box center [347, 122] width 52 height 19
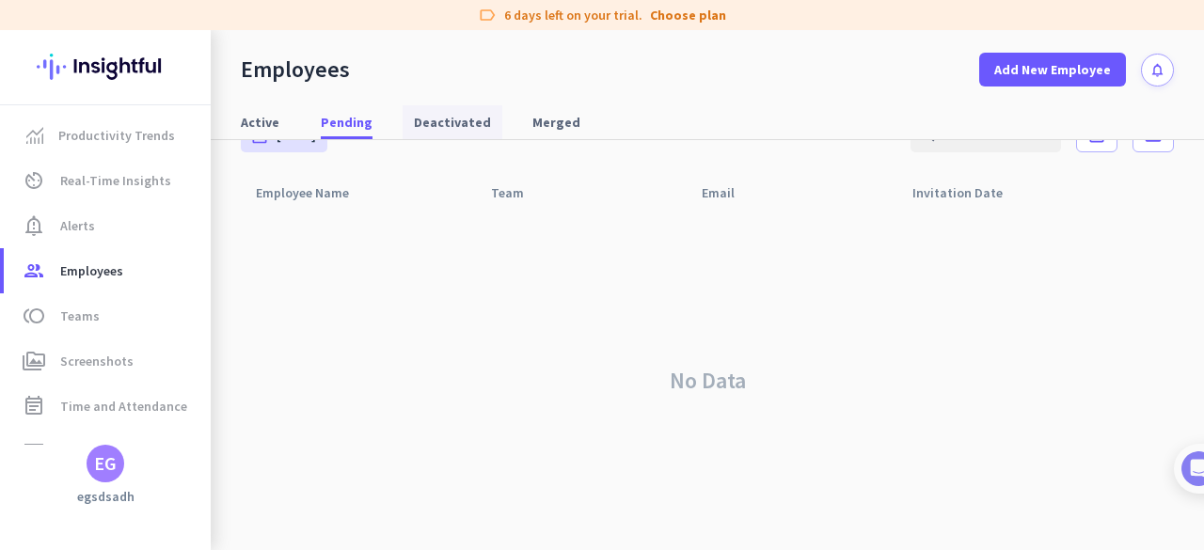
click at [437, 127] on span "Deactivated" at bounding box center [452, 122] width 77 height 19
click at [549, 125] on span "Merged" at bounding box center [557, 122] width 48 height 19
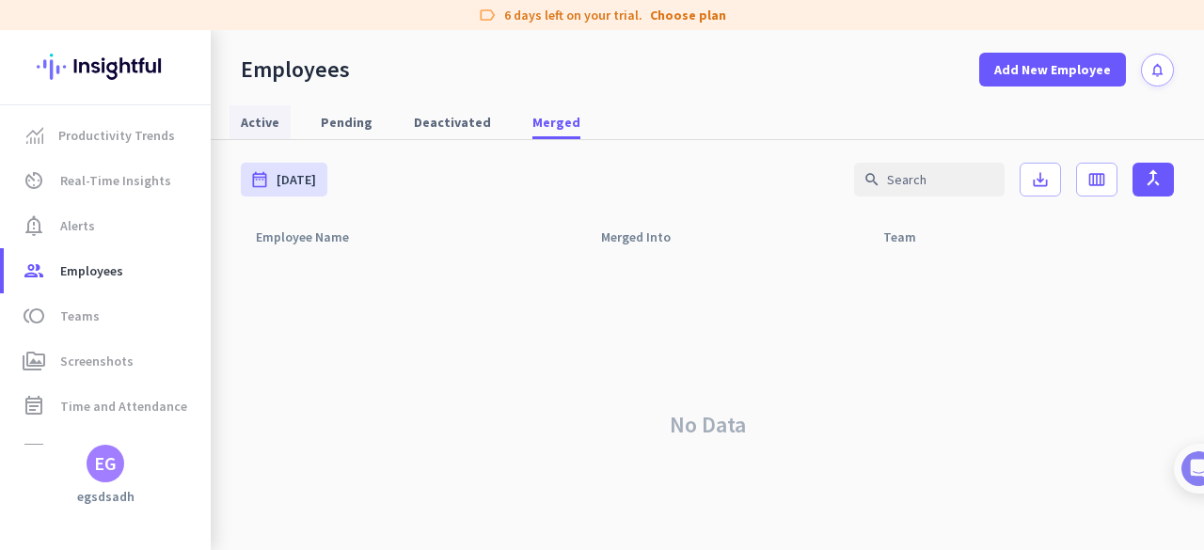
click at [275, 124] on span "Active" at bounding box center [260, 122] width 39 height 19
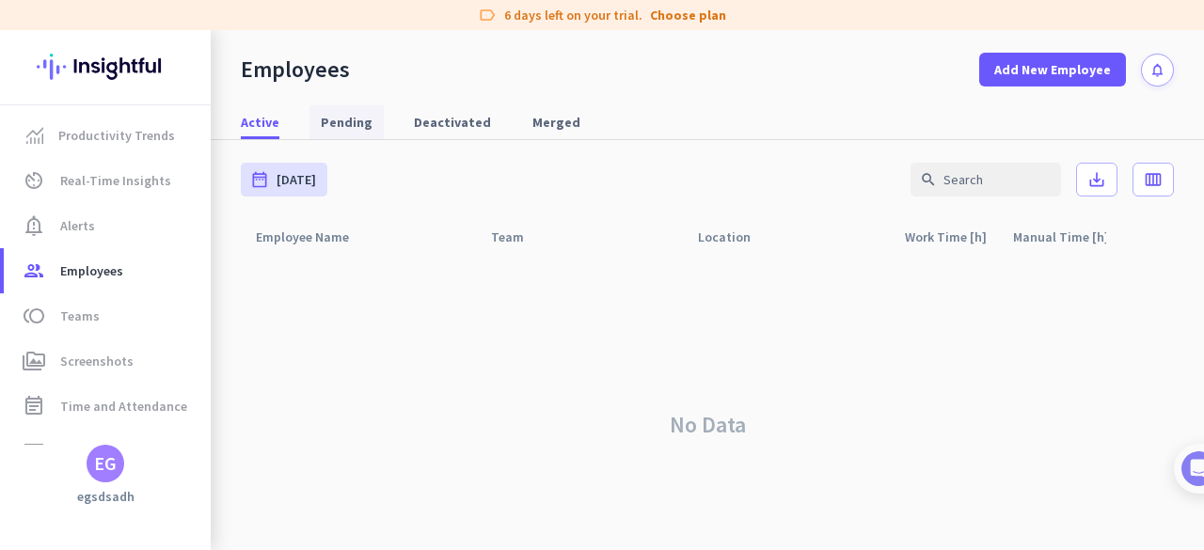
click at [359, 121] on span "Pending" at bounding box center [347, 122] width 52 height 19
click at [459, 121] on span "Deactivated" at bounding box center [452, 122] width 77 height 19
click at [584, 119] on div "Active Pending Deactivated Merged" at bounding box center [708, 122] width 994 height 35
click at [559, 119] on span "Merged" at bounding box center [557, 122] width 48 height 19
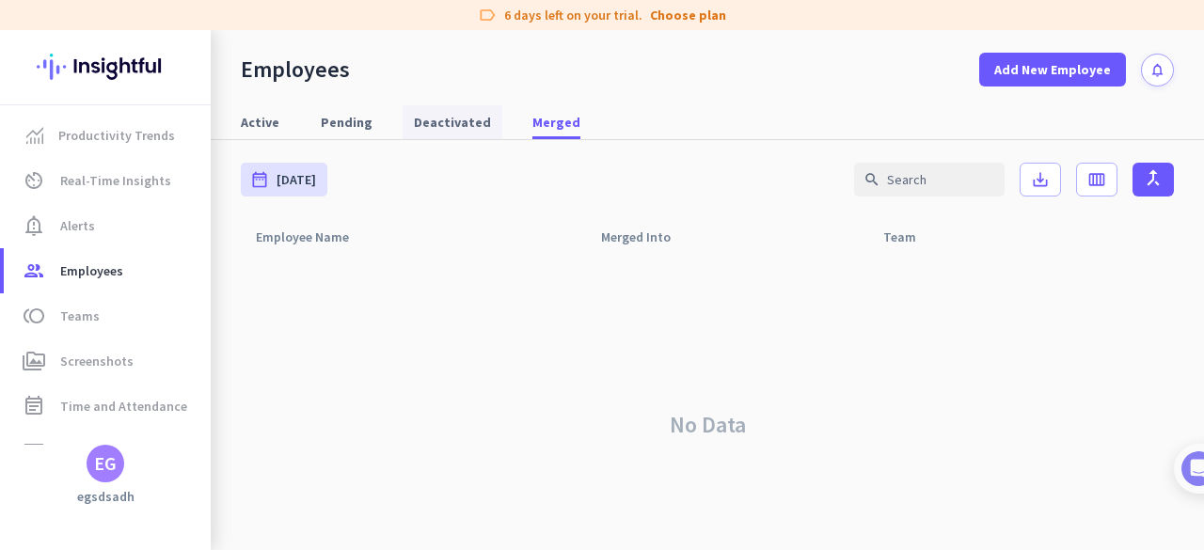
click at [431, 121] on span "Deactivated" at bounding box center [452, 122] width 77 height 19
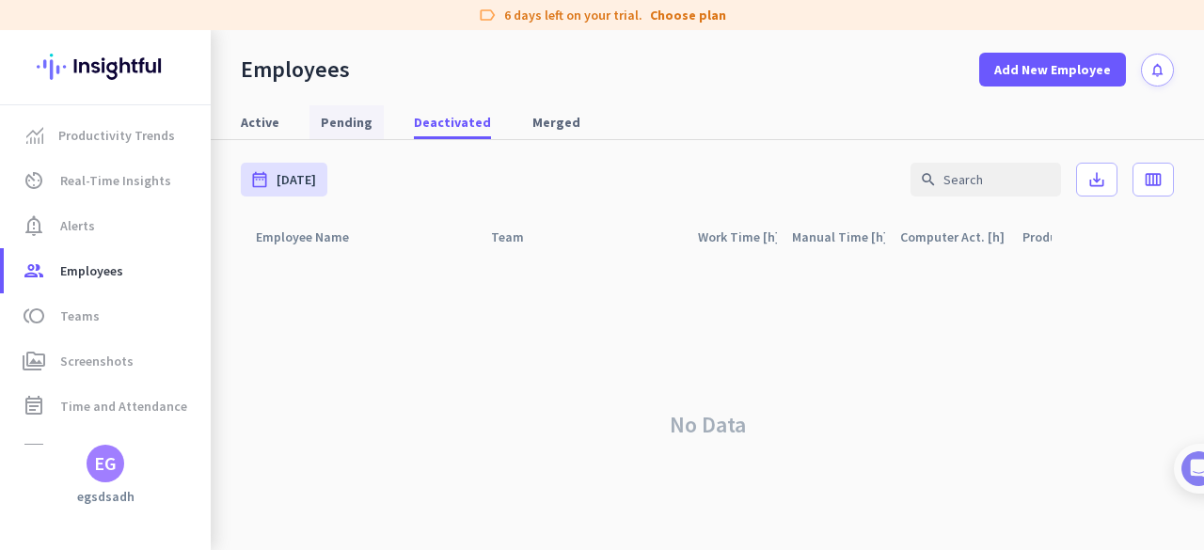
click at [327, 122] on span "Pending" at bounding box center [347, 122] width 52 height 19
click at [253, 126] on span "Active" at bounding box center [260, 122] width 39 height 19
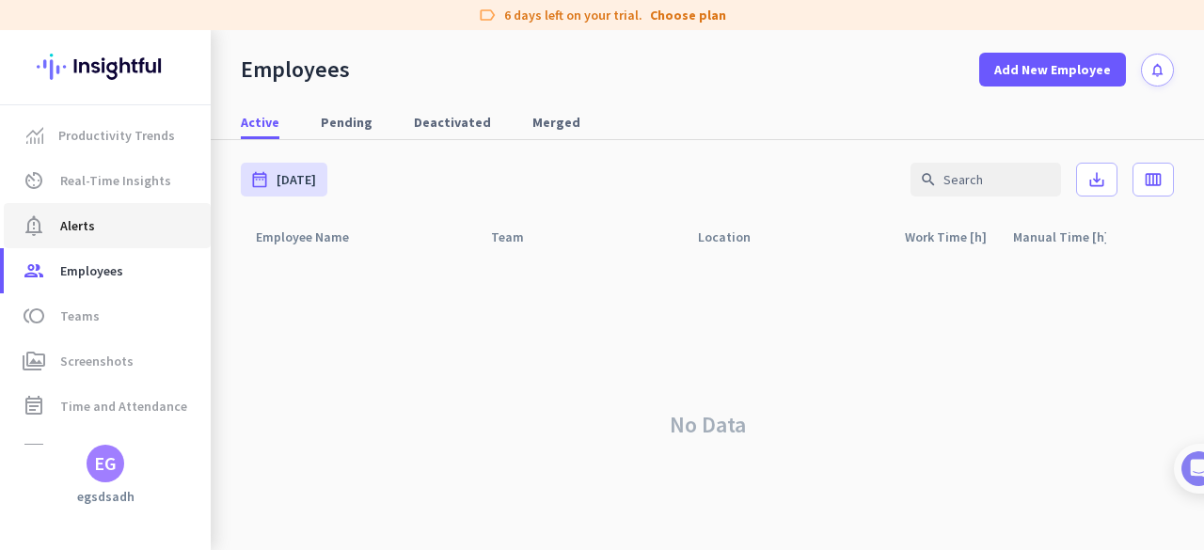
click at [103, 235] on span "notification_important Alerts" at bounding box center [107, 226] width 177 height 23
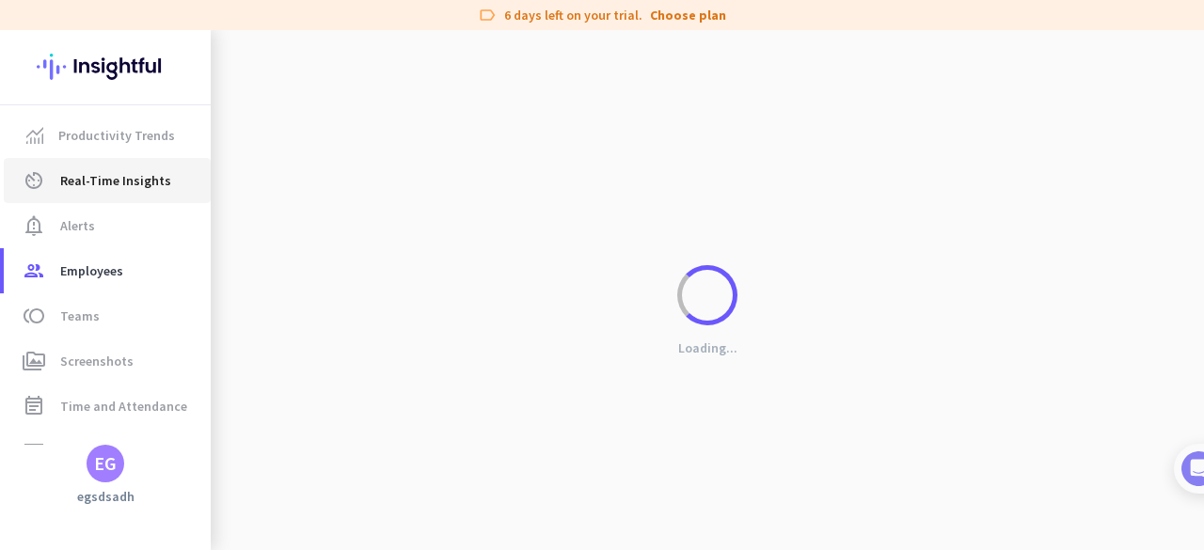
click at [142, 186] on span "Real-Time Insights" at bounding box center [115, 180] width 111 height 23
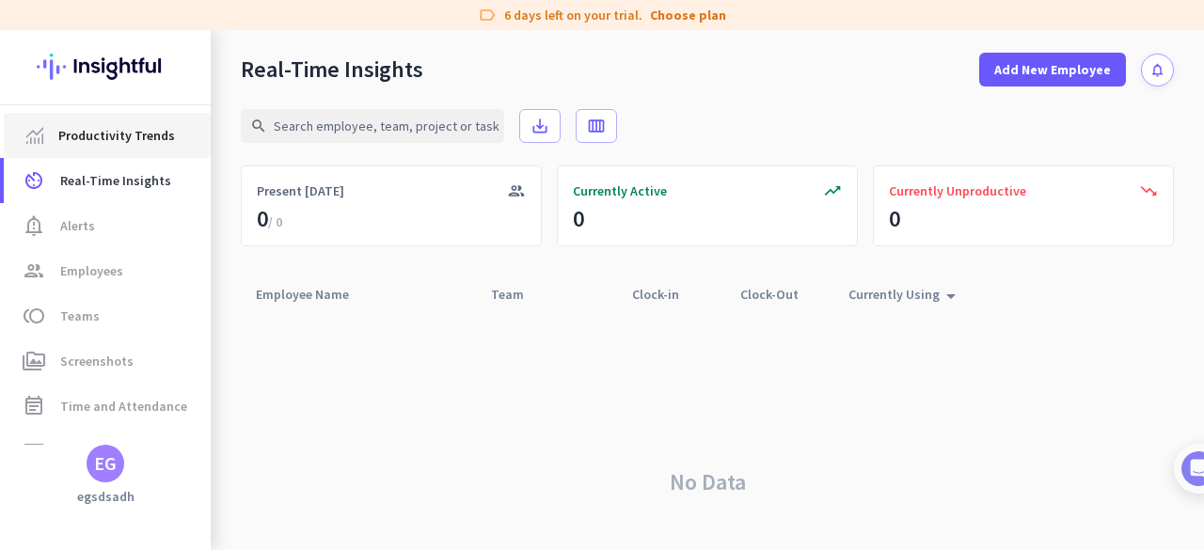
click at [160, 146] on span "Productivity Trends" at bounding box center [116, 135] width 117 height 23
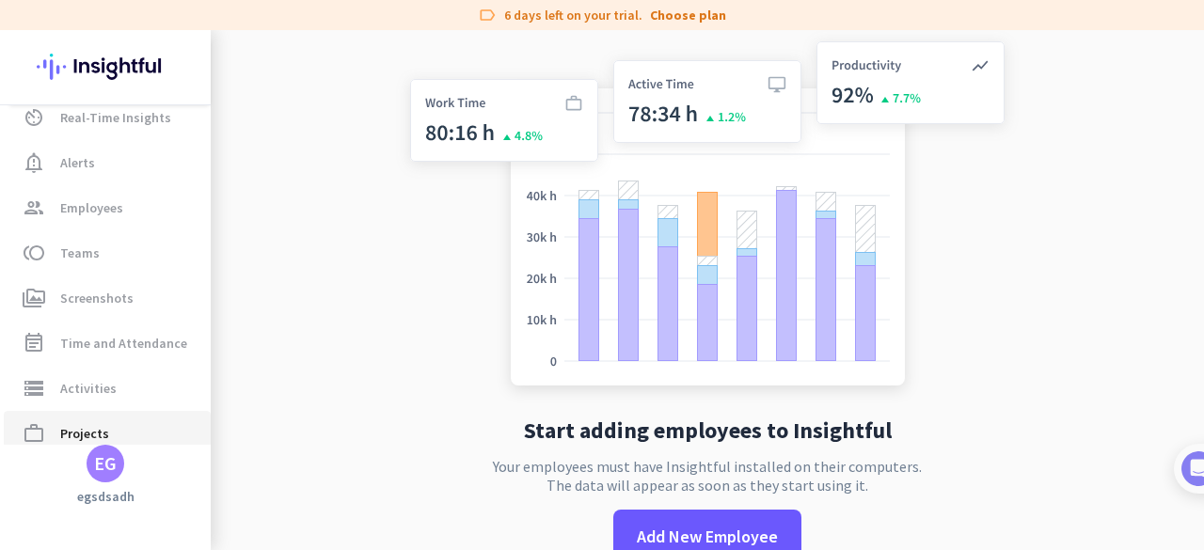
scroll to position [171, 0]
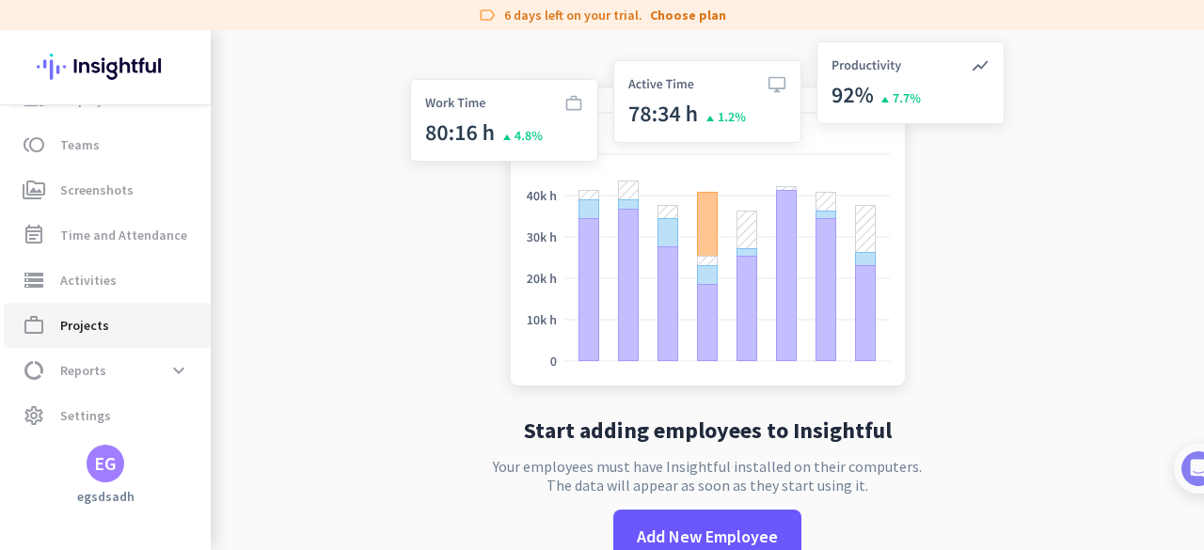
click at [121, 316] on span "work_outline Projects" at bounding box center [107, 325] width 177 height 23
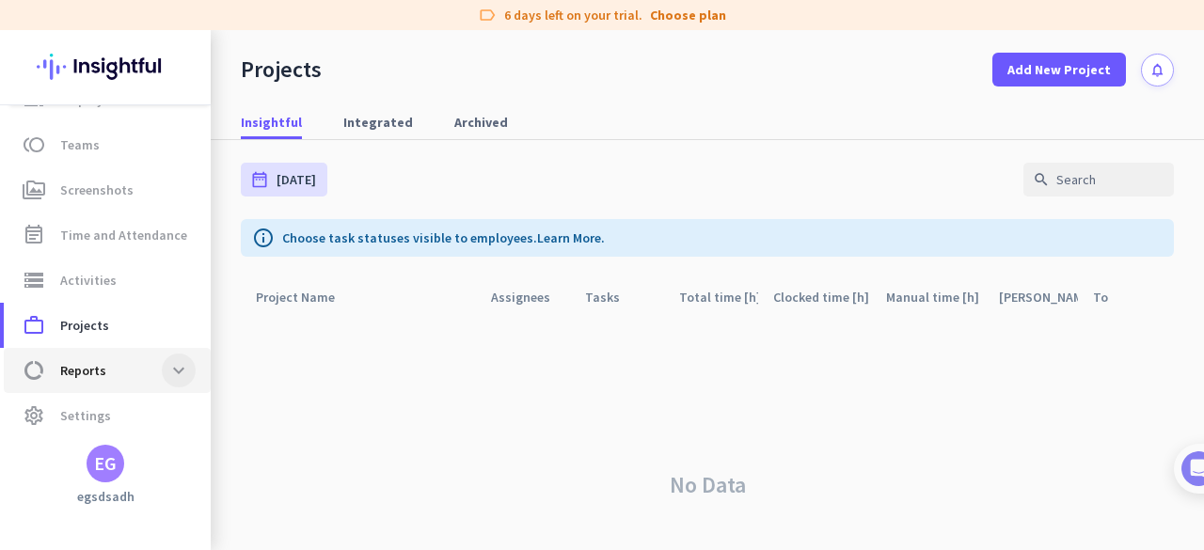
click at [187, 370] on span at bounding box center [179, 371] width 34 height 34
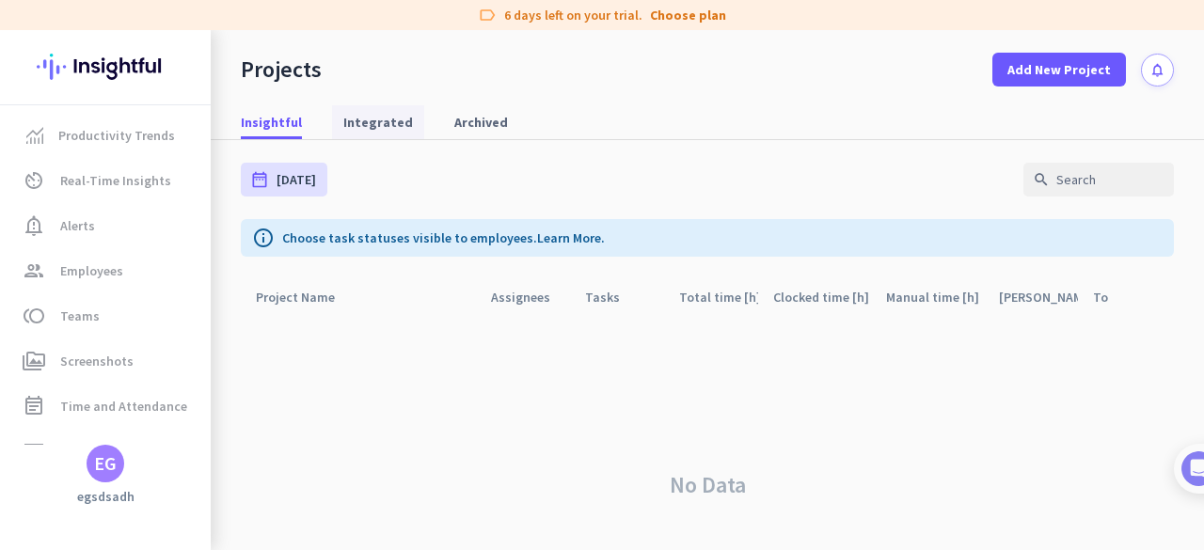
click at [365, 121] on span "Integrated" at bounding box center [378, 122] width 70 height 19
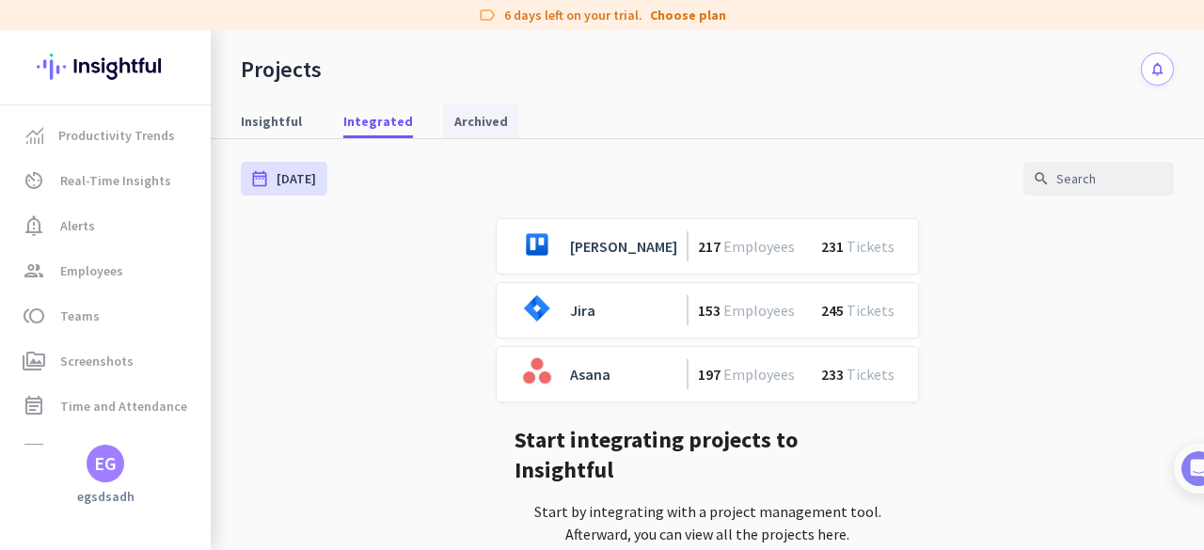
click at [477, 123] on span "Archived" at bounding box center [481, 121] width 54 height 19
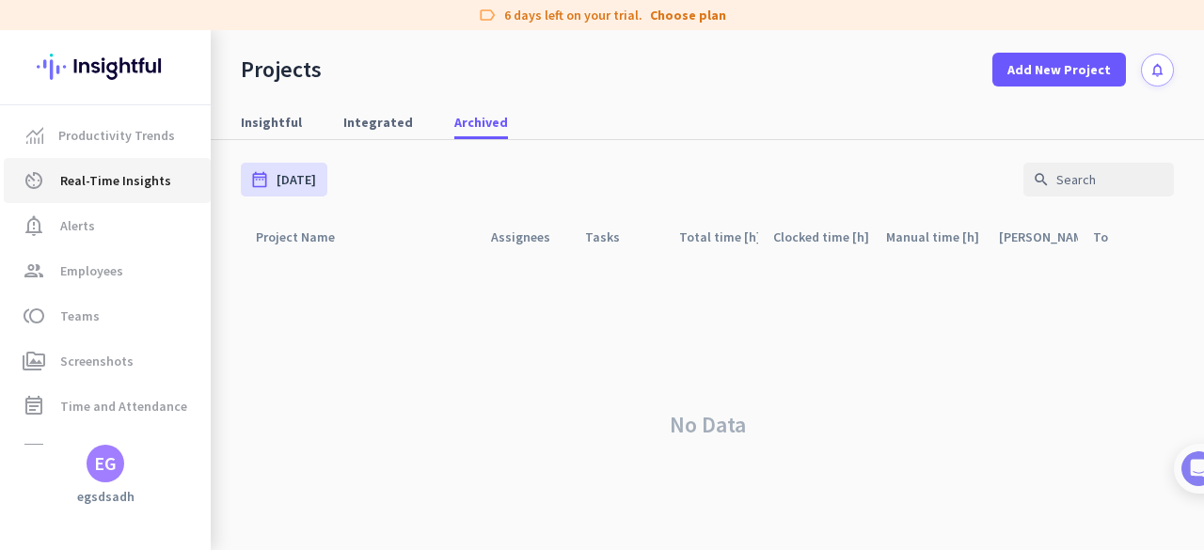
click at [109, 174] on span "Real-Time Insights" at bounding box center [115, 180] width 111 height 23
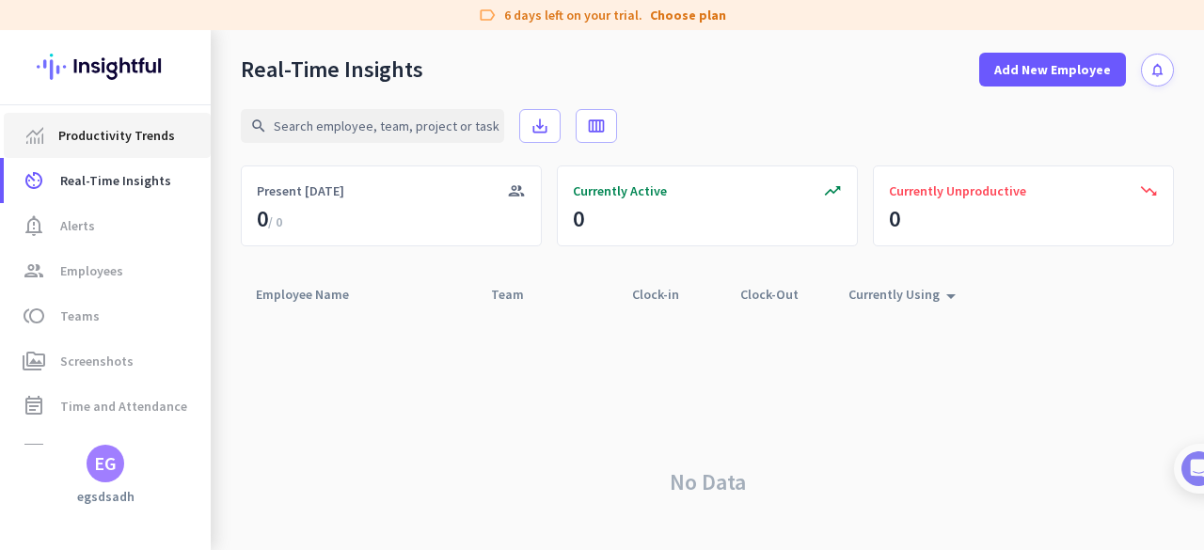
click at [131, 133] on span "Productivity Trends" at bounding box center [116, 135] width 117 height 23
